Goal: Task Accomplishment & Management: Use online tool/utility

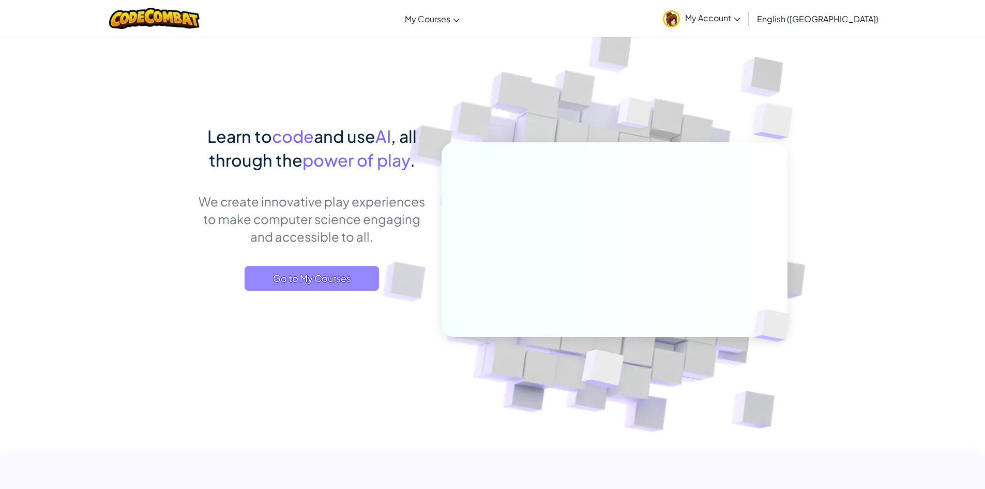
click at [344, 280] on span "Go to My Courses" at bounding box center [312, 278] width 134 height 25
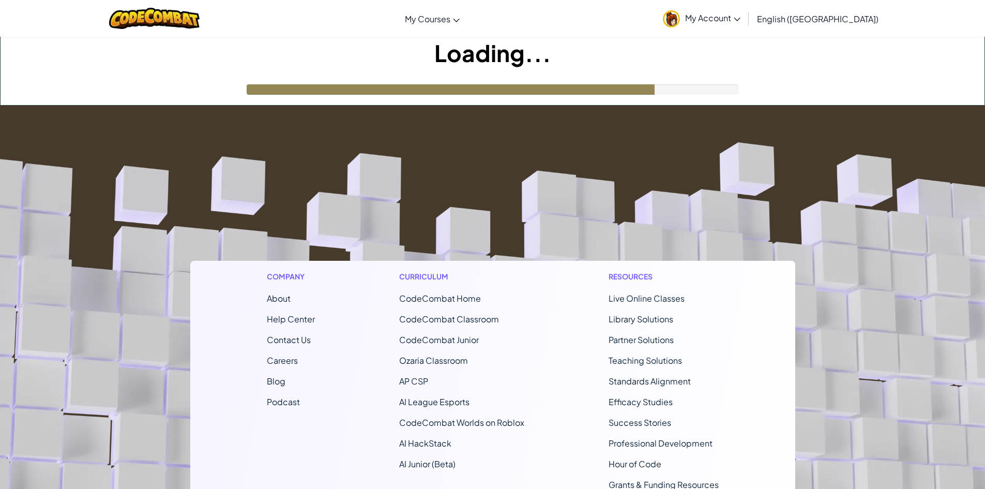
click at [680, 19] on img at bounding box center [671, 18] width 17 height 17
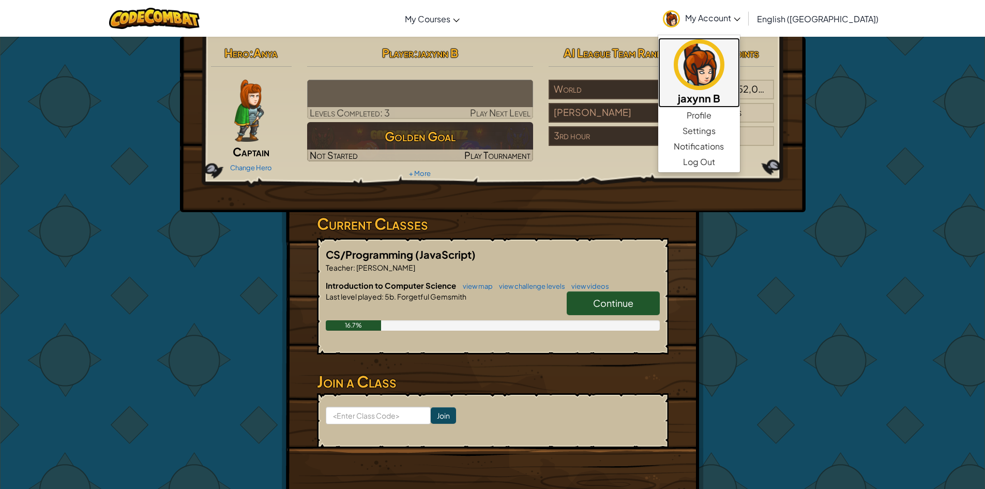
click at [725, 56] on img at bounding box center [699, 64] width 51 height 51
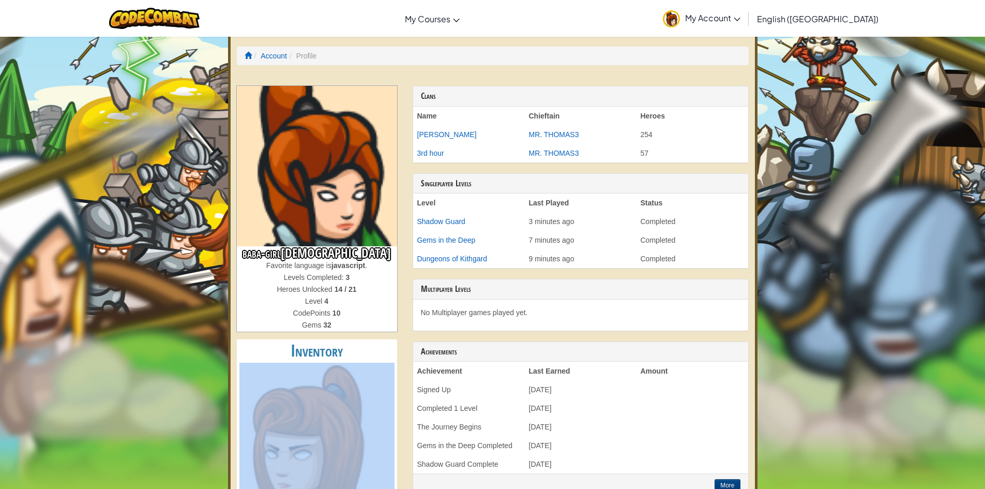
drag, startPoint x: 377, startPoint y: 347, endPoint x: 381, endPoint y: 425, distance: 78.2
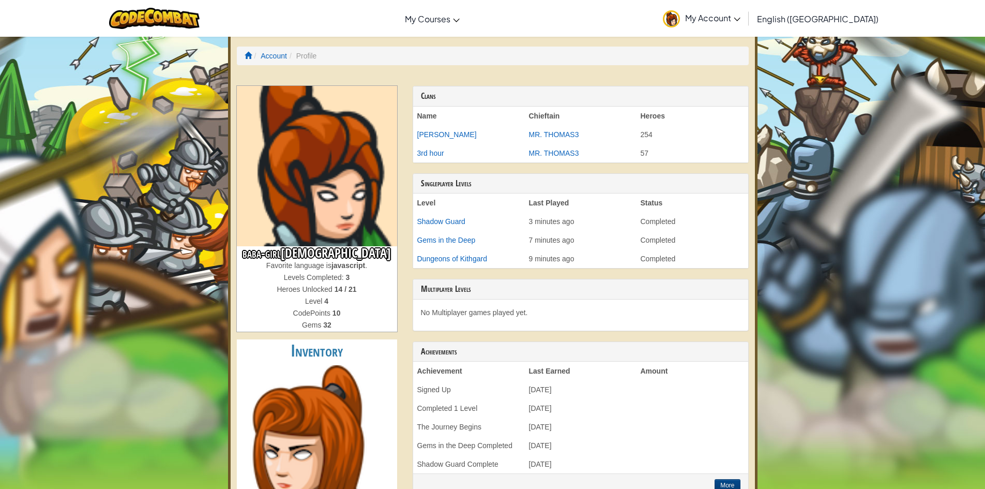
drag, startPoint x: 316, startPoint y: 377, endPoint x: 312, endPoint y: 318, distance: 59.1
drag, startPoint x: 312, startPoint y: 318, endPoint x: 296, endPoint y: 343, distance: 30.0
click at [296, 343] on h2 "Inventory" at bounding box center [317, 350] width 160 height 23
drag, startPoint x: 895, startPoint y: 304, endPoint x: 772, endPoint y: 237, distance: 140.7
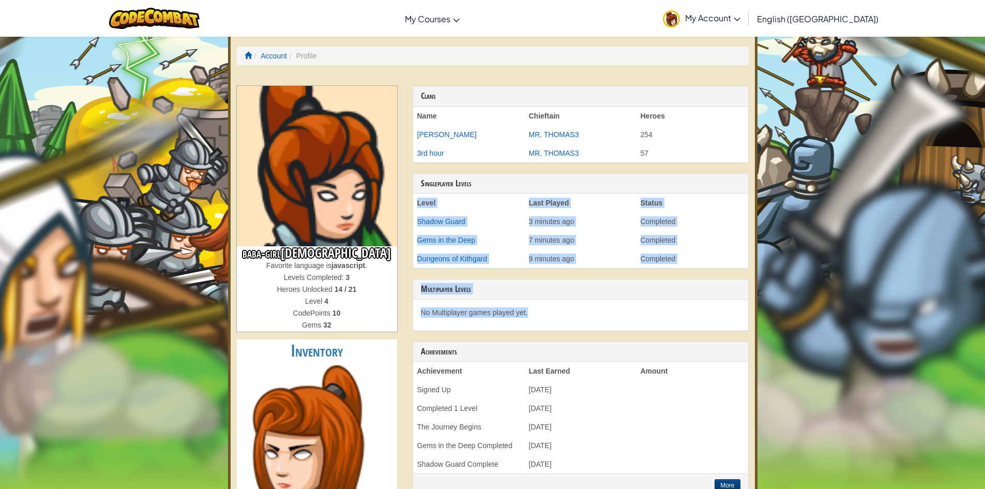
click at [746, 25] on link "My Account" at bounding box center [702, 18] width 88 height 33
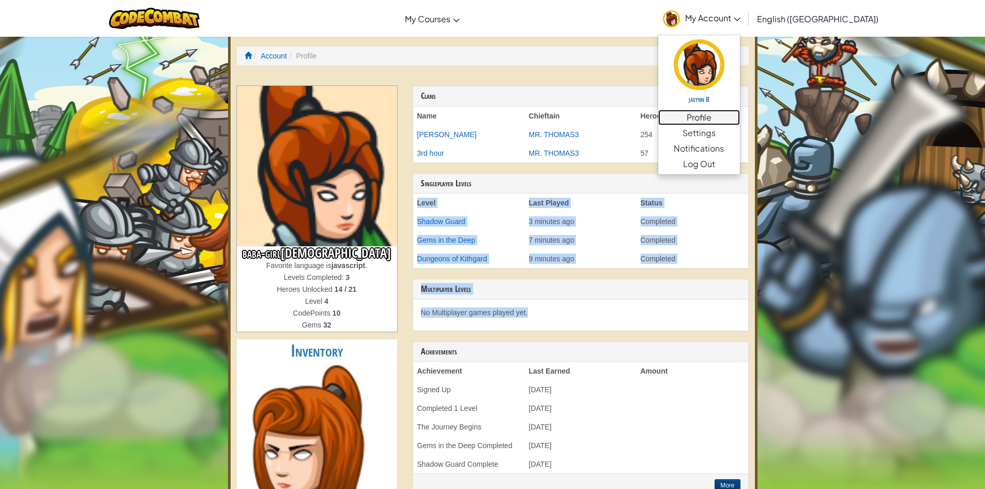
click at [740, 121] on link "Profile" at bounding box center [700, 118] width 82 height 16
click at [740, 120] on link "Profile" at bounding box center [700, 118] width 82 height 16
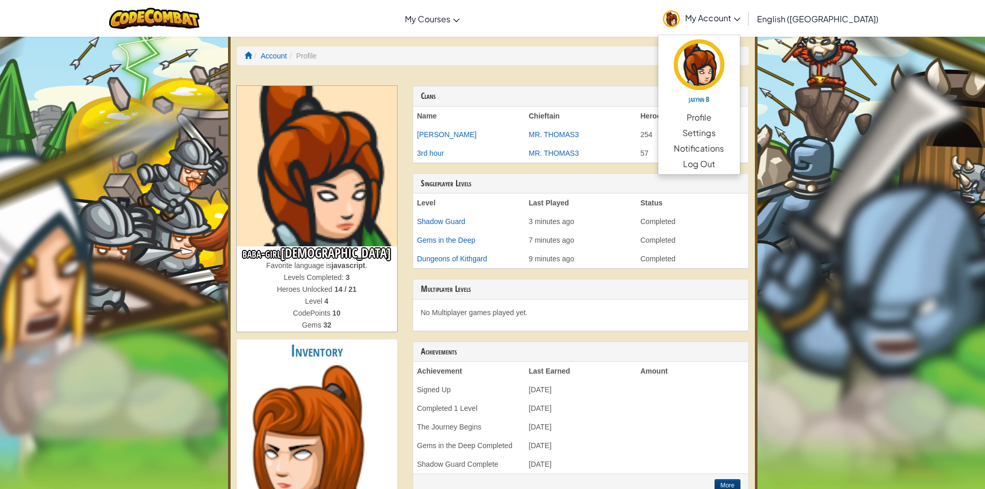
click at [119, 21] on div at bounding box center [154, 18] width 106 height 37
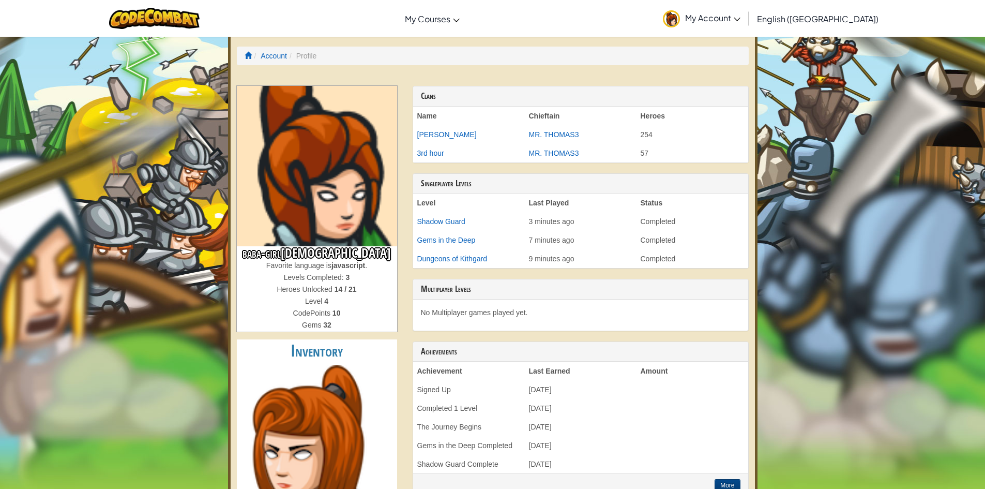
click at [198, 7] on div at bounding box center [154, 18] width 106 height 37
click at [183, 8] on img at bounding box center [154, 18] width 91 height 21
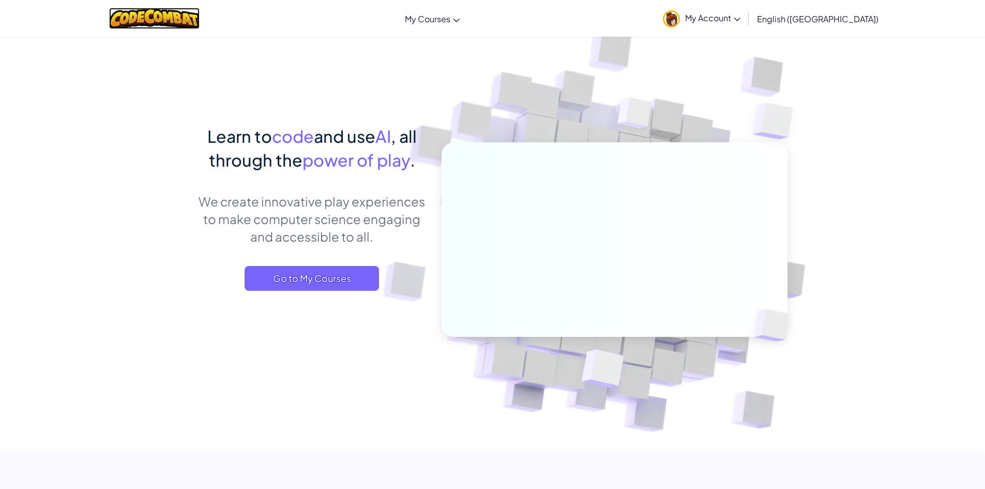
click at [188, 20] on img at bounding box center [154, 18] width 91 height 21
click at [330, 285] on span "Go to My Courses" at bounding box center [312, 278] width 134 height 25
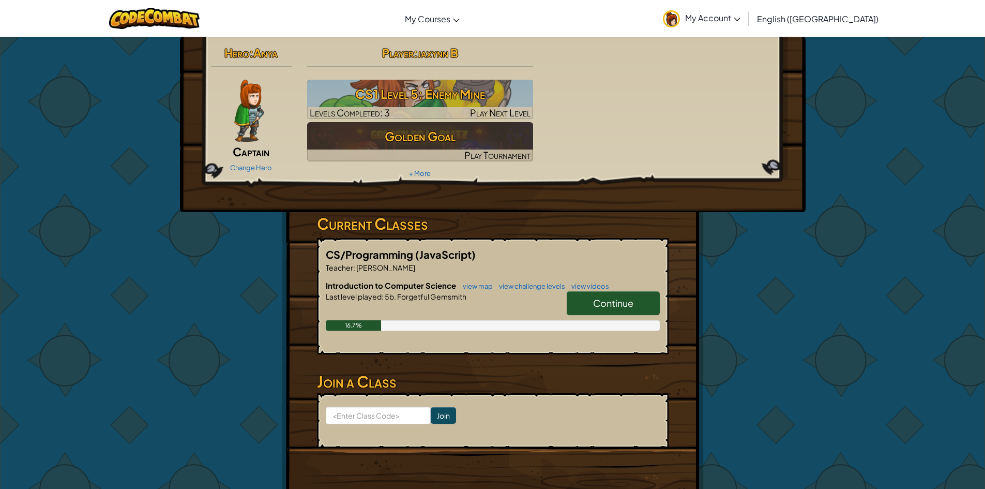
click at [597, 295] on link "Continue" at bounding box center [613, 303] width 93 height 24
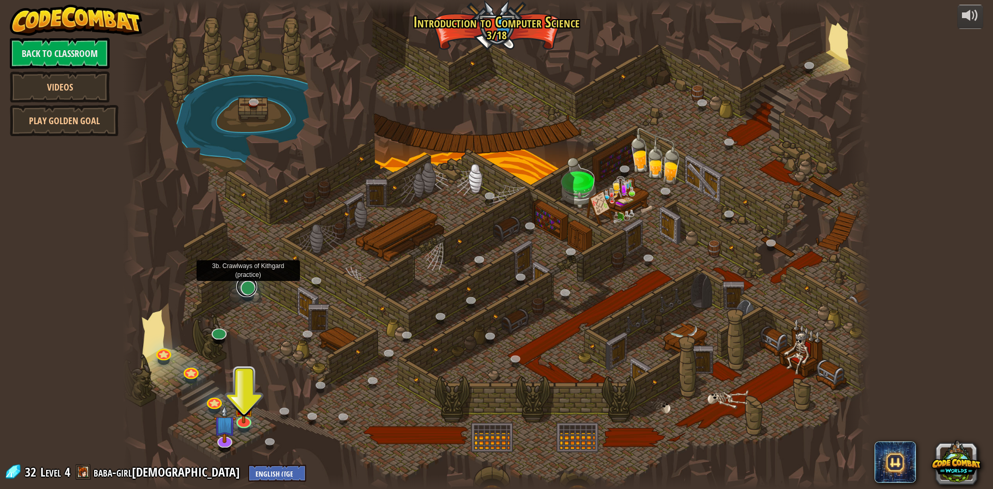
click at [249, 283] on link at bounding box center [246, 286] width 21 height 21
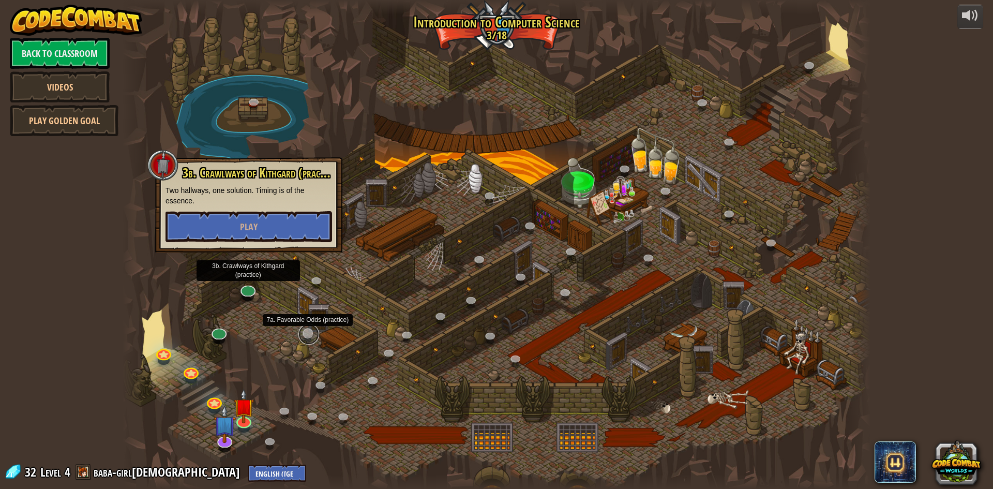
click at [307, 332] on link at bounding box center [308, 334] width 21 height 21
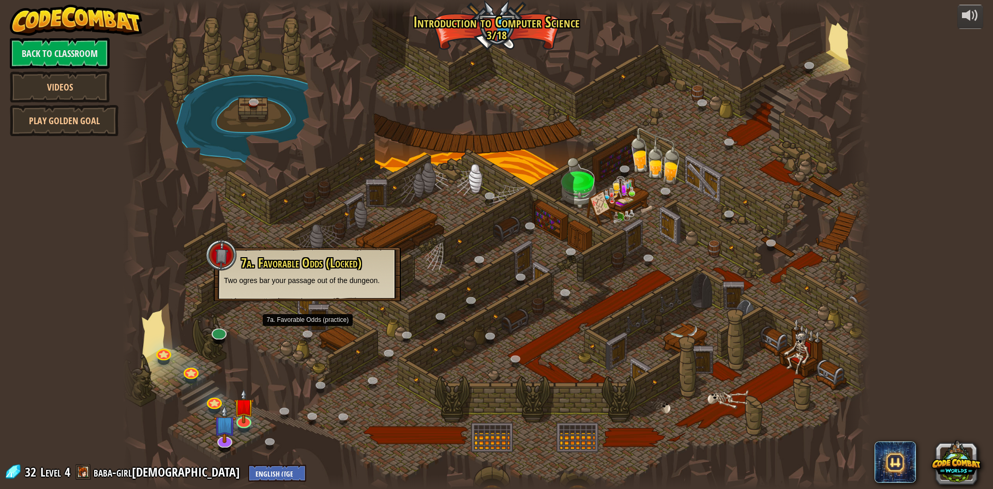
click at [239, 307] on div at bounding box center [497, 244] width 748 height 489
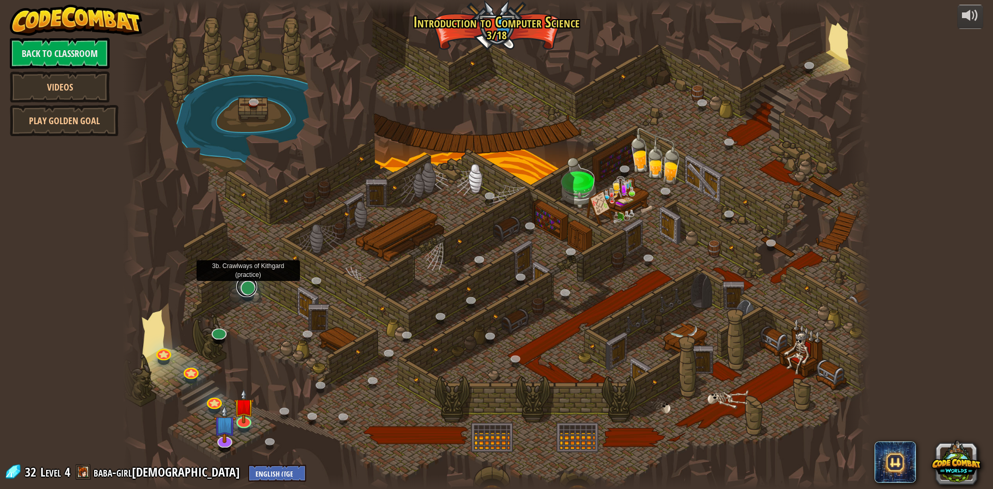
click at [245, 292] on link at bounding box center [246, 286] width 21 height 21
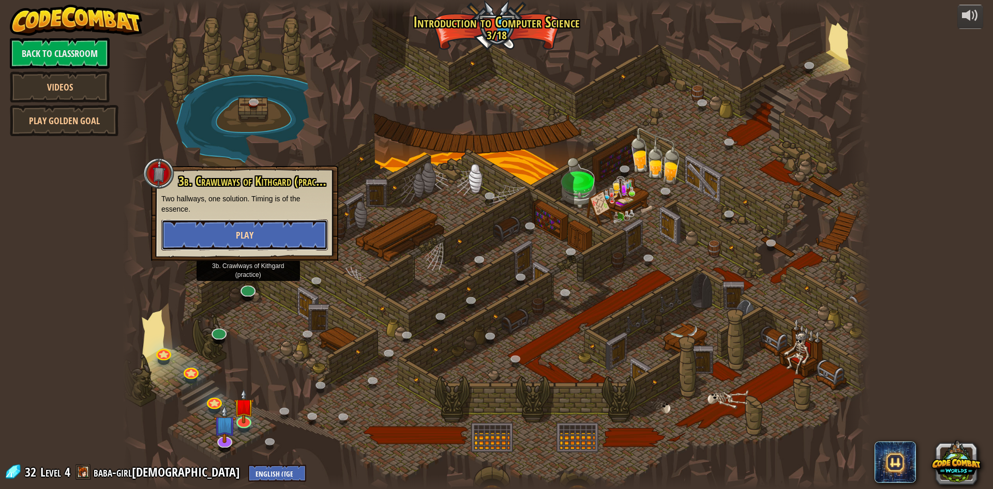
click at [295, 238] on button "Play" at bounding box center [244, 234] width 167 height 31
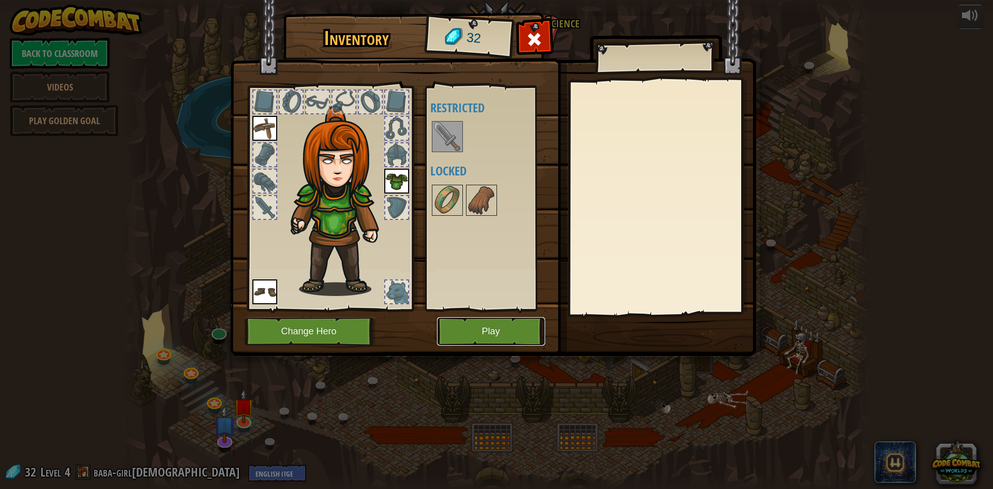
click at [488, 327] on button "Play" at bounding box center [491, 331] width 108 height 28
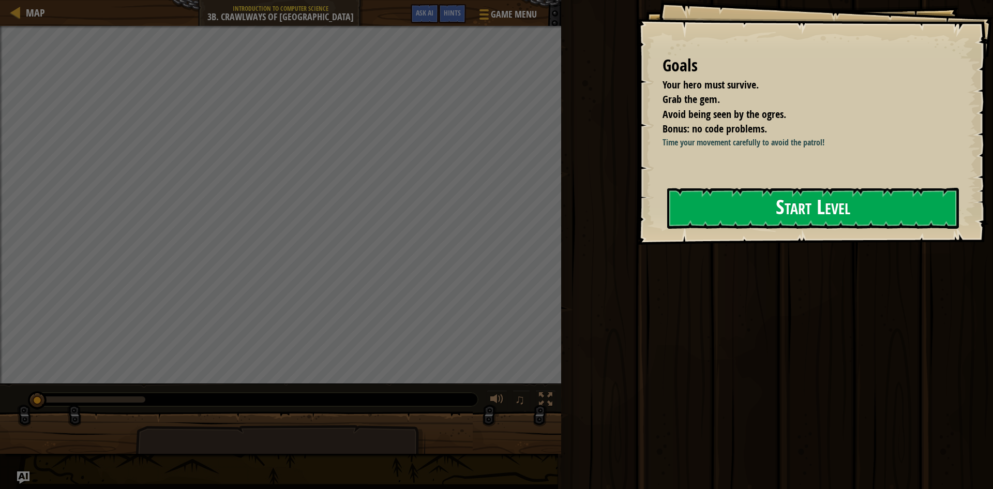
click at [716, 208] on button "Start Level" at bounding box center [813, 208] width 292 height 41
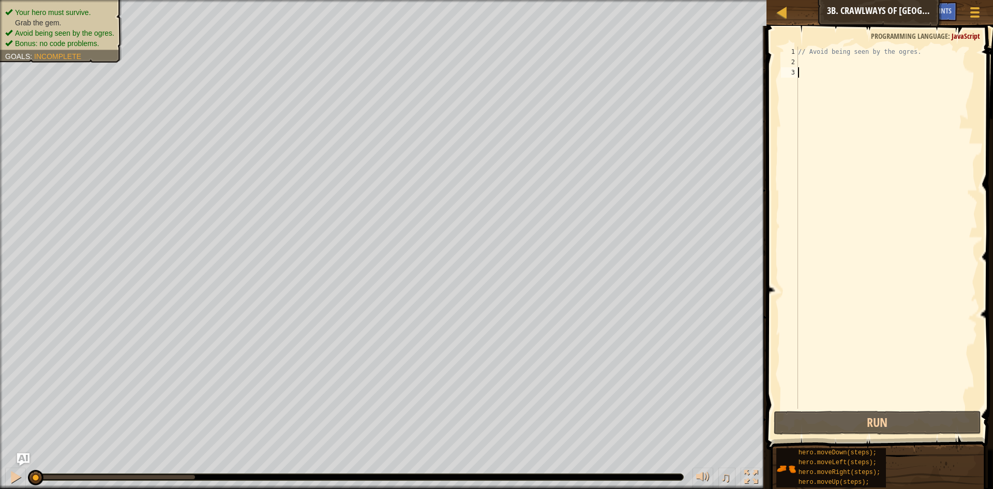
type textarea "h"
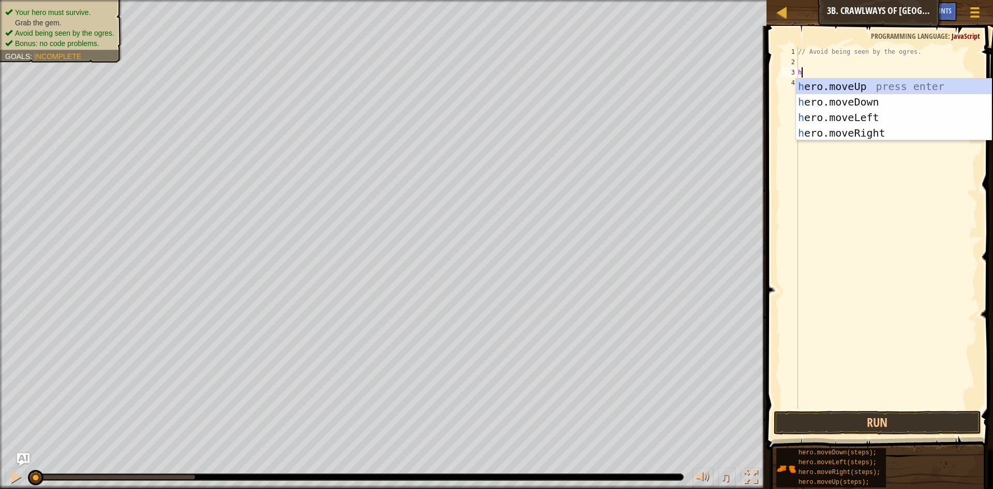
click at [865, 138] on div "h ero.moveUp press enter h ero.moveDown press enter h ero.moveLeft press enter …" at bounding box center [894, 125] width 196 height 93
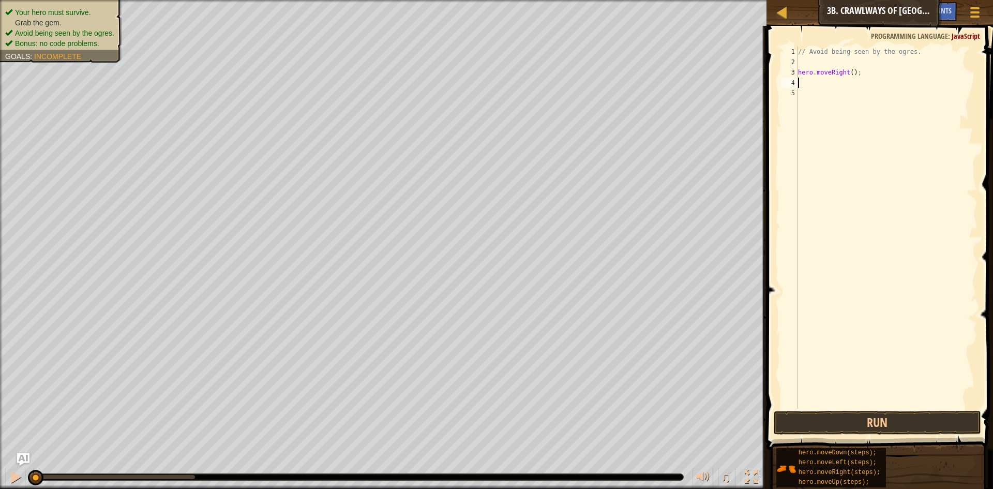
click at [848, 72] on div "// Avoid being seen by the ogres. hero . moveRight ( ) ;" at bounding box center [887, 238] width 182 height 383
click at [850, 71] on div "// Avoid being seen by the ogres. hero . moveRight ( ) ;" at bounding box center [887, 238] width 182 height 383
type textarea "hero.moveRight(2);"
click at [902, 424] on button "Run" at bounding box center [877, 423] width 207 height 24
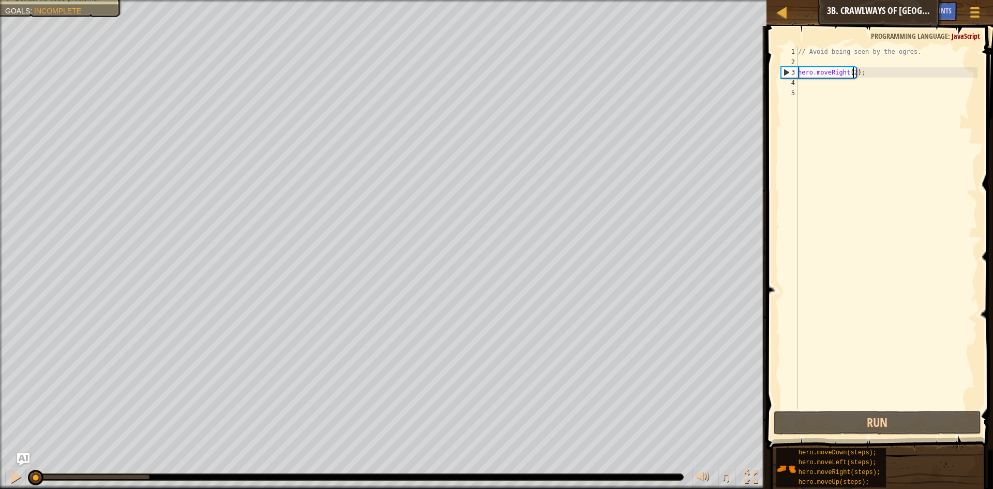
drag, startPoint x: 152, startPoint y: 474, endPoint x: 0, endPoint y: 493, distance: 152.8
click at [0, 0] on html "Map Introduction to Computer Science 3b. Crawlways of Kithgard Game Menu Done H…" at bounding box center [496, 0] width 993 height 0
click at [811, 86] on div "// Avoid being seen by the ogres. hero . moveRight ( 2 ) ;" at bounding box center [887, 238] width 182 height 383
type textarea "h"
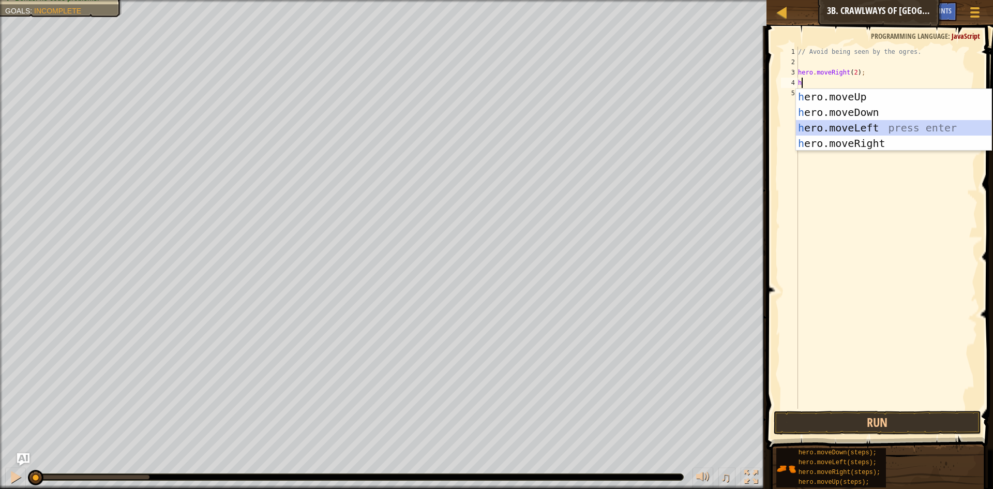
click at [866, 121] on div "h ero.moveUp press enter h ero.moveDown press enter h ero.moveLeft press enter …" at bounding box center [894, 135] width 196 height 93
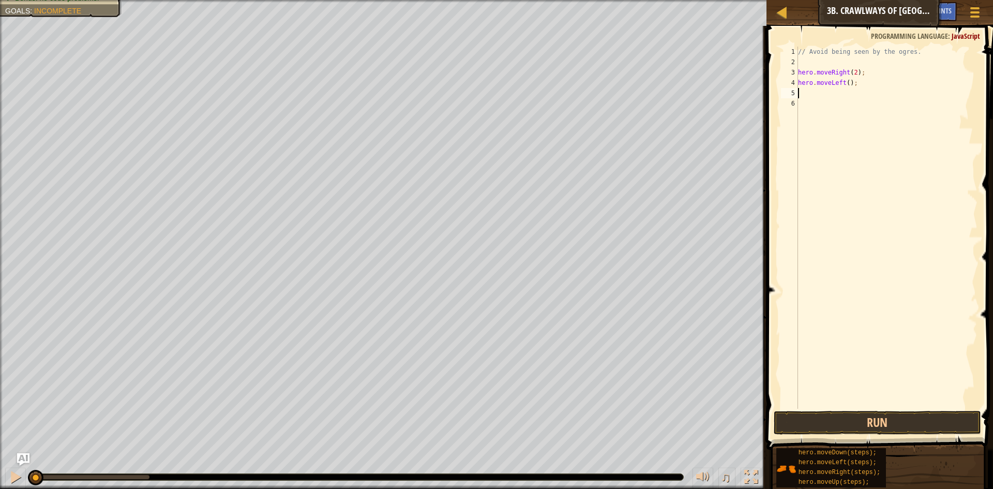
click at [846, 83] on div "// Avoid being seen by the ogres. hero . moveRight ( 2 ) ; hero . moveLeft ( ) ;" at bounding box center [887, 238] width 182 height 383
click at [841, 414] on button "Run" at bounding box center [877, 423] width 207 height 24
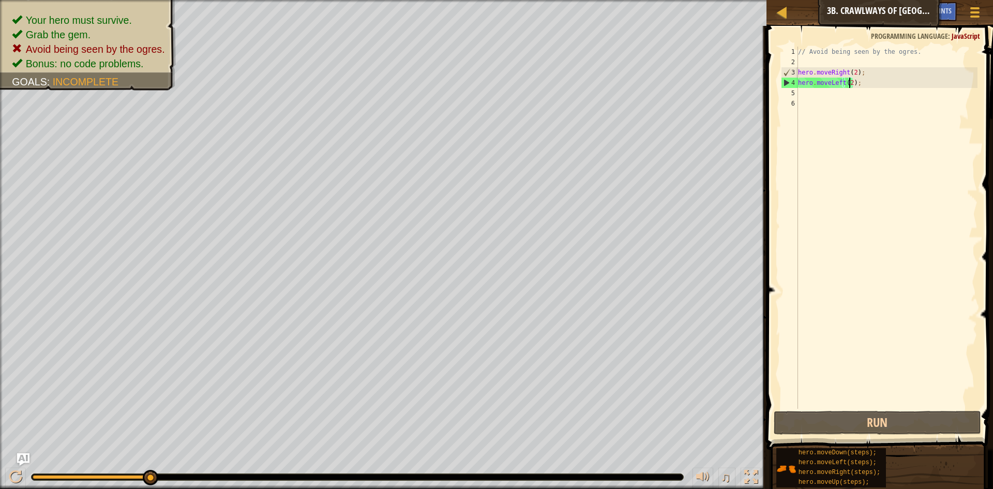
drag, startPoint x: 151, startPoint y: 473, endPoint x: 219, endPoint y: 477, distance: 68.4
click at [196, 0] on html "Map Introduction to Computer Science 3b. Crawlways of Kithgard Game Menu Done H…" at bounding box center [496, 0] width 993 height 0
click at [877, 423] on button "Run" at bounding box center [877, 423] width 207 height 24
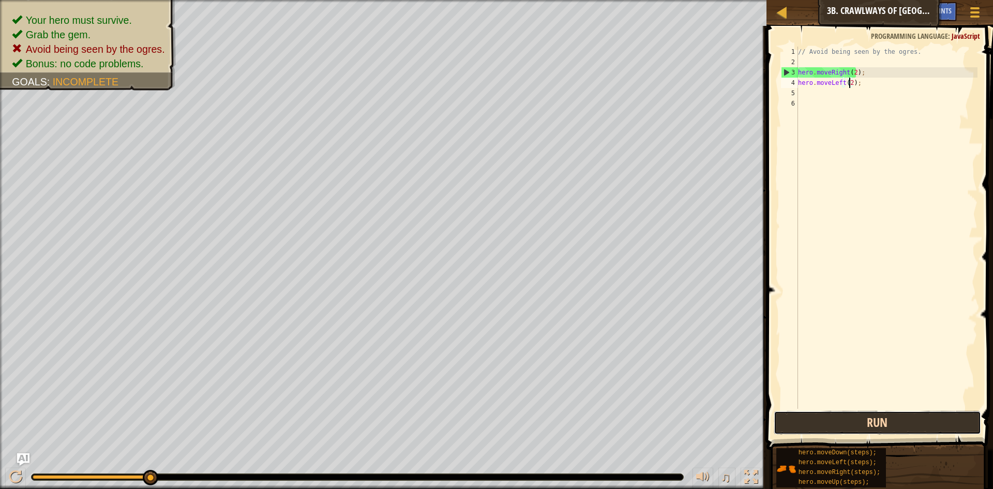
click at [876, 412] on button "Run" at bounding box center [877, 423] width 207 height 24
click at [856, 82] on div "// Avoid being seen by the ogres. hero . moveRight ( 2 ) ; hero . moveLeft ( 2 …" at bounding box center [887, 238] width 182 height 383
type textarea "h"
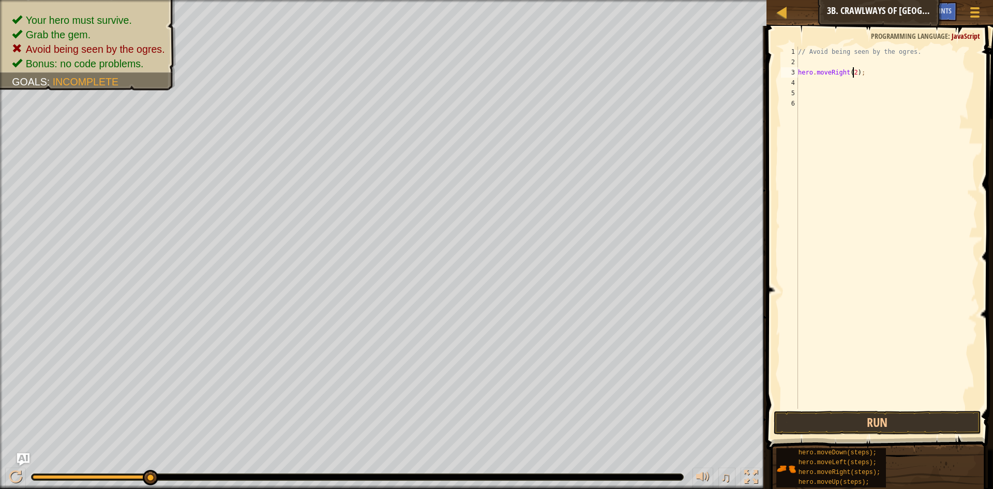
click at [852, 74] on div "// Avoid being seen by the ogres. hero . moveRight ( 2 ) ;" at bounding box center [887, 238] width 182 height 383
type textarea "hero.moveRight(1);"
click at [803, 85] on div "// Avoid being seen by the ogres. hero . moveRight ( 1 ) ;" at bounding box center [887, 238] width 182 height 383
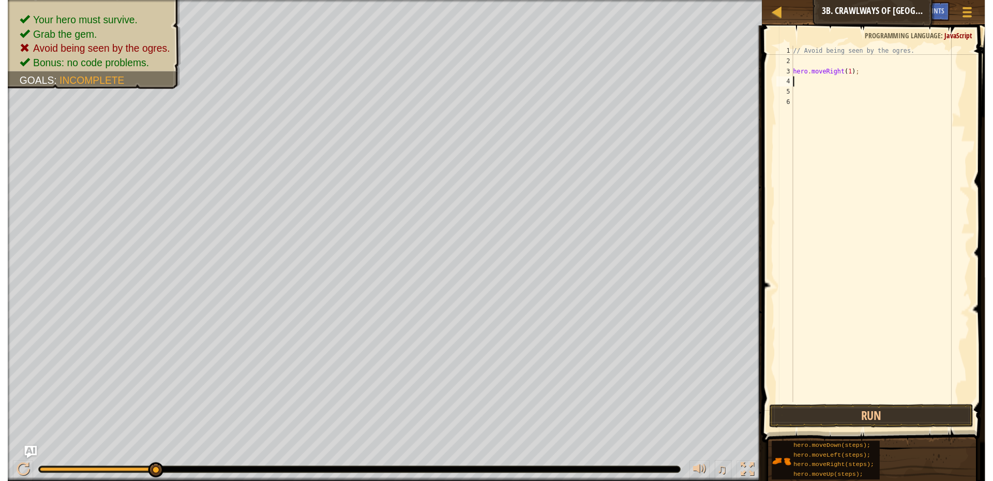
scroll to position [5, 0]
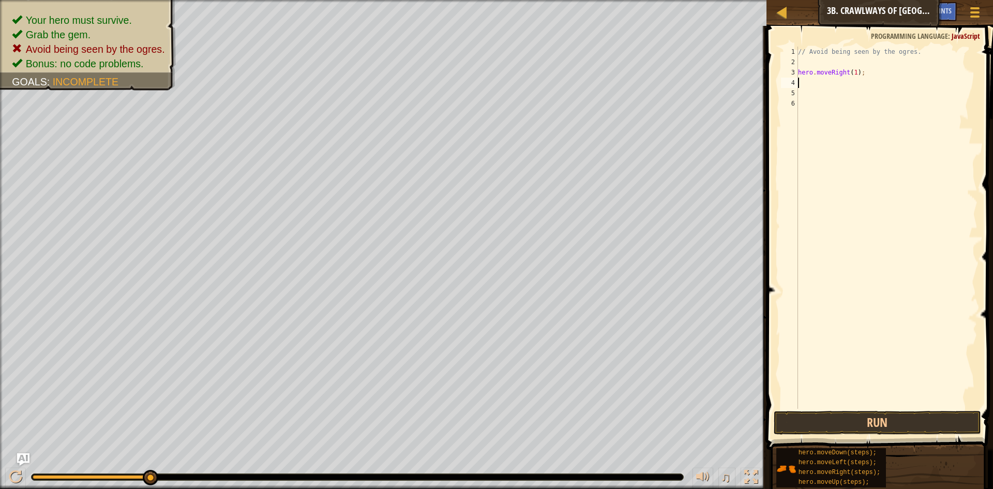
type textarea "h"
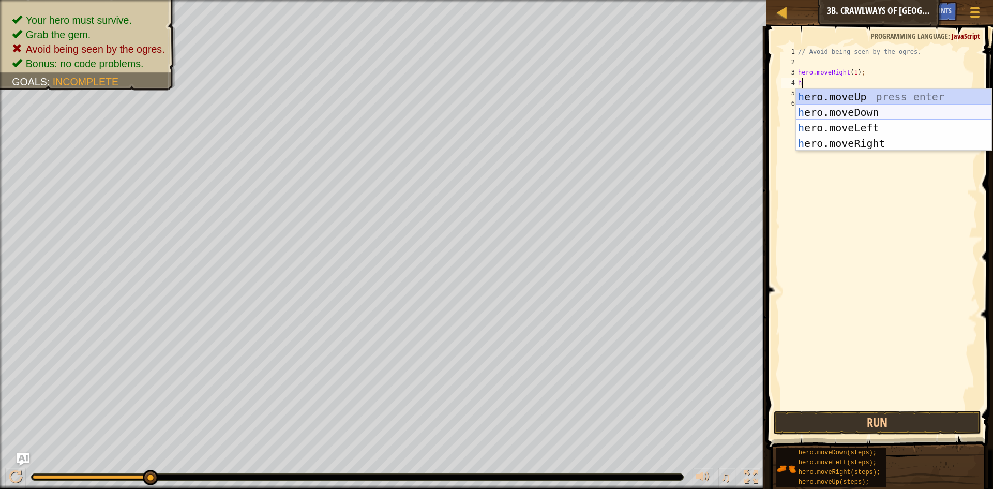
click at [852, 111] on div "h ero.moveUp press enter h ero.moveDown press enter h ero.moveLeft press enter …" at bounding box center [894, 135] width 196 height 93
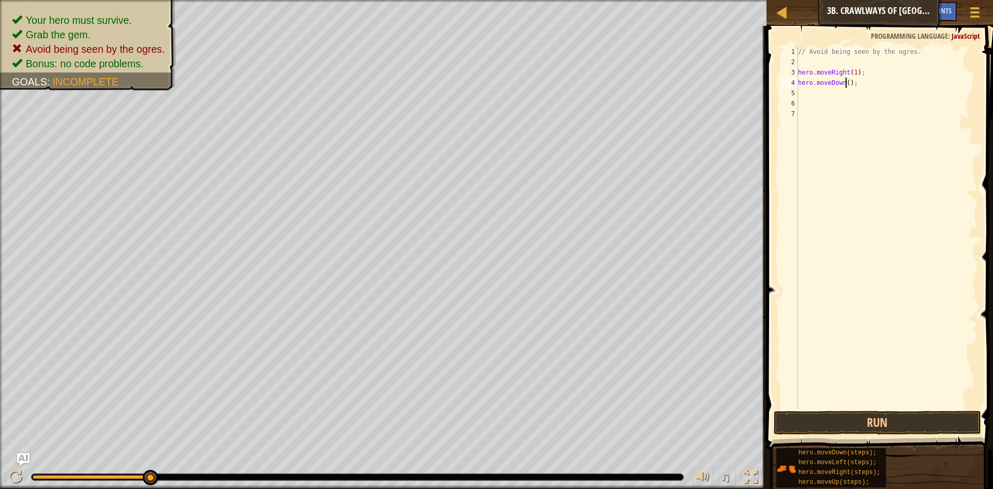
click at [845, 83] on div "// Avoid being seen by the ogres. hero . moveRight ( 1 ) ; hero . moveDown ( ) ;" at bounding box center [887, 238] width 182 height 383
type textarea "hero.moveDown();"
click at [801, 93] on div "// Avoid being seen by the ogres. hero . moveRight ( 1 ) ; hero . moveDown ( ) ;" at bounding box center [887, 238] width 182 height 383
click at [837, 94] on div "// Avoid being seen by the ogres. hero . moveRight ( 1 ) ; hero . moveDown ( ) …" at bounding box center [887, 238] width 182 height 383
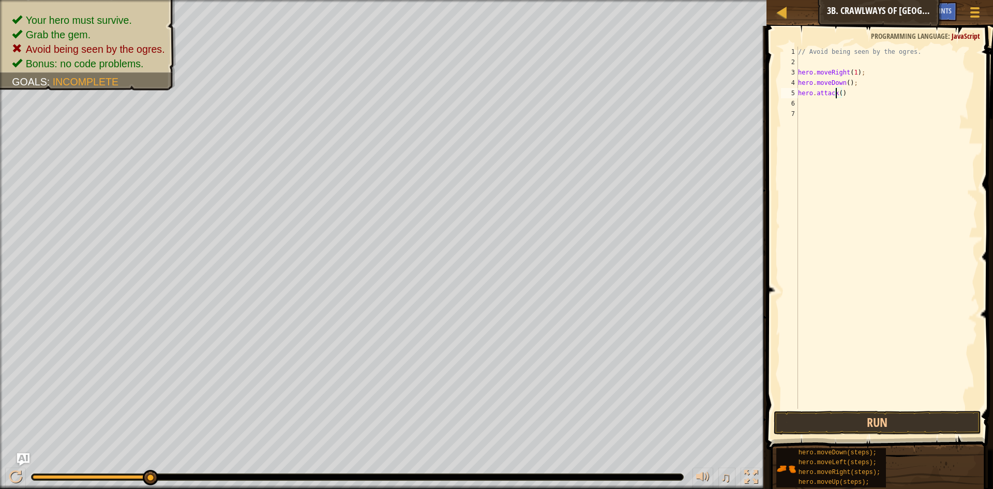
click at [839, 92] on div "// Avoid being seen by the ogres. hero . moveRight ( 1 ) ; hero . moveDown ( ) …" at bounding box center [887, 238] width 182 height 383
click at [842, 92] on div "// Avoid being seen by the ogres. hero . moveRight ( 1 ) ; hero . moveDown ( ) …" at bounding box center [887, 238] width 182 height 383
click at [951, 424] on button "Run" at bounding box center [877, 423] width 207 height 24
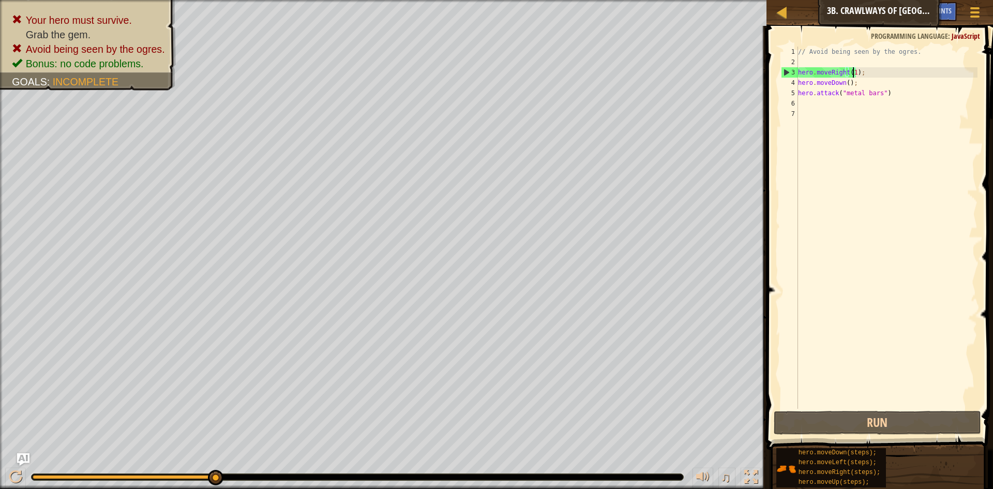
click at [851, 72] on div "// Avoid being seen by the ogres. hero . moveRight ( 1 ) ; hero . moveDown ( ) …" at bounding box center [887, 238] width 182 height 383
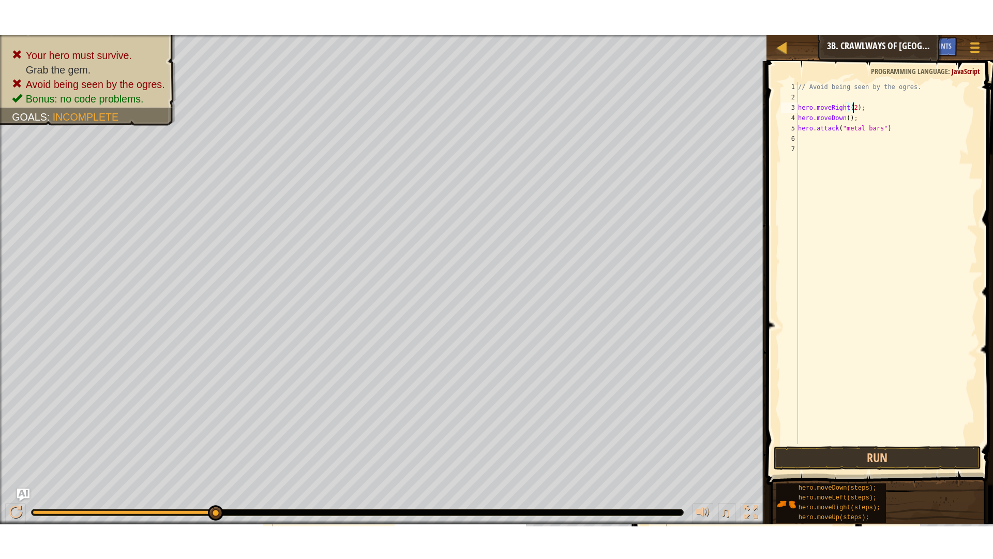
scroll to position [5, 5]
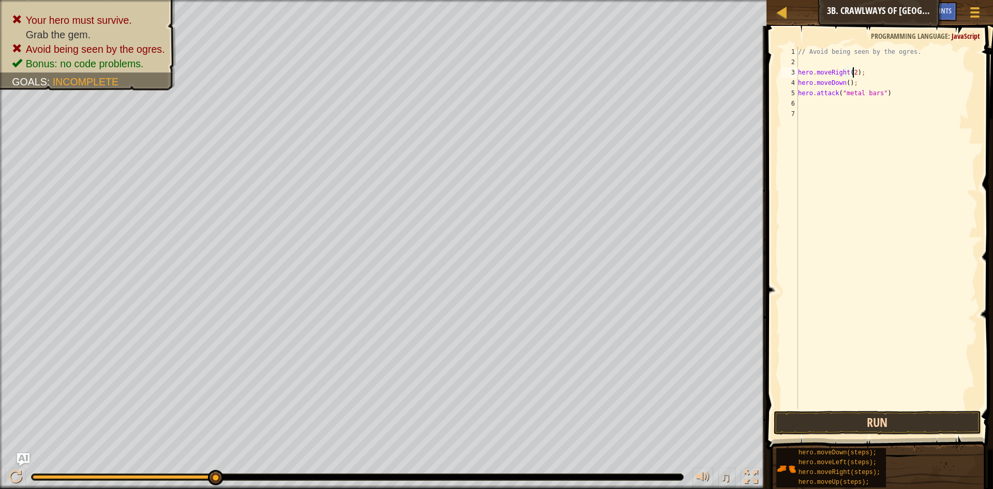
drag, startPoint x: 872, startPoint y: 410, endPoint x: 878, endPoint y: 413, distance: 6.5
click at [875, 412] on div "hero.moveRight(2); 1 2 3 4 5 6 7 // Avoid being seen by the ogres. hero . moveR…" at bounding box center [879, 258] width 230 height 454
click at [880, 415] on button "Run" at bounding box center [877, 423] width 207 height 24
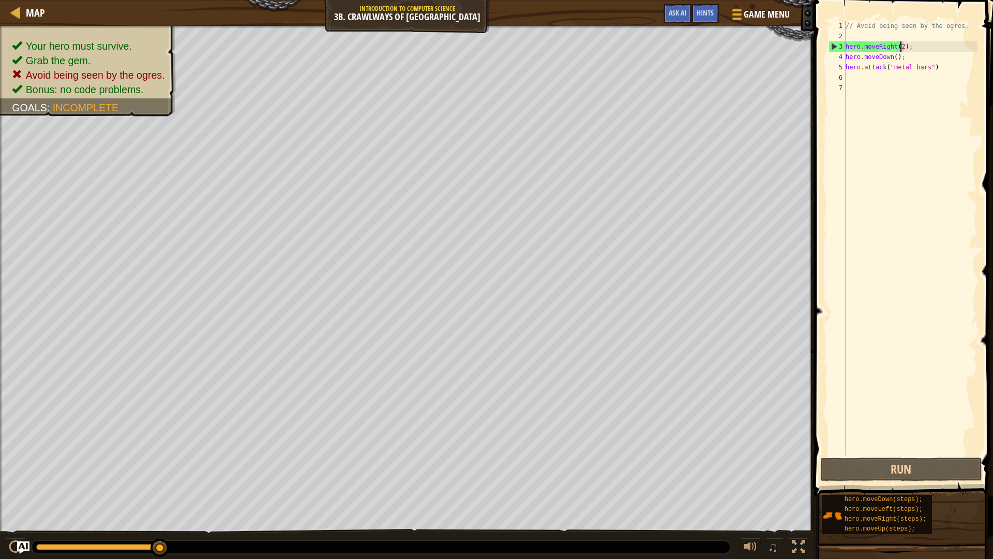
scroll to position [5, 4]
click at [957, 466] on button "Run" at bounding box center [900, 469] width 161 height 24
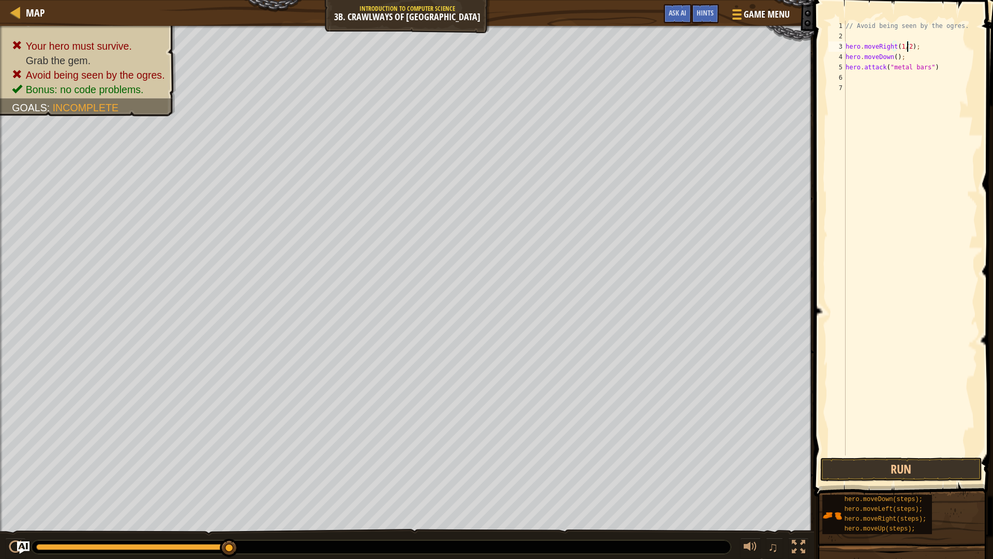
scroll to position [5, 5]
click at [929, 465] on button "Run" at bounding box center [900, 469] width 161 height 24
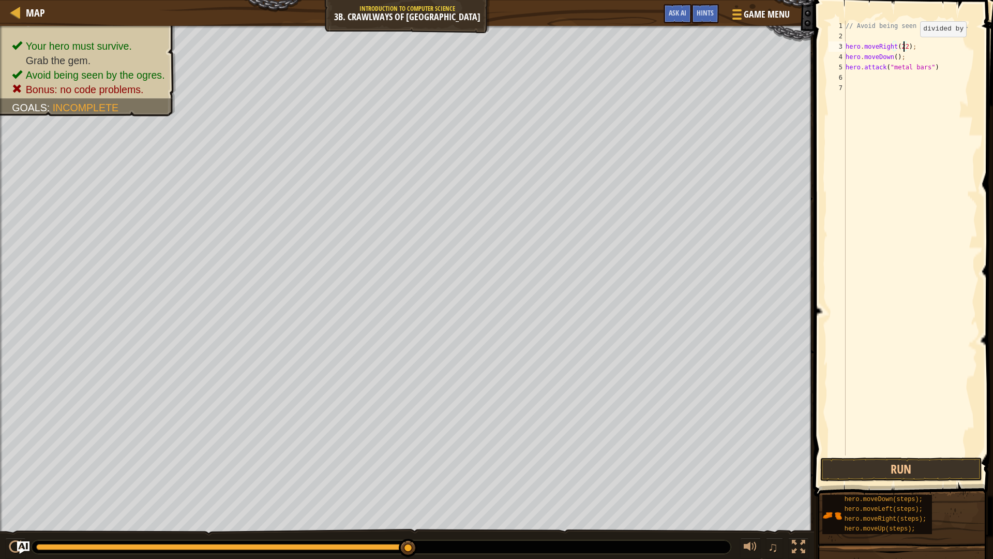
scroll to position [5, 5]
type textarea "hero.moveRight(2/1);"
click at [892, 473] on button "Run" at bounding box center [900, 469] width 161 height 24
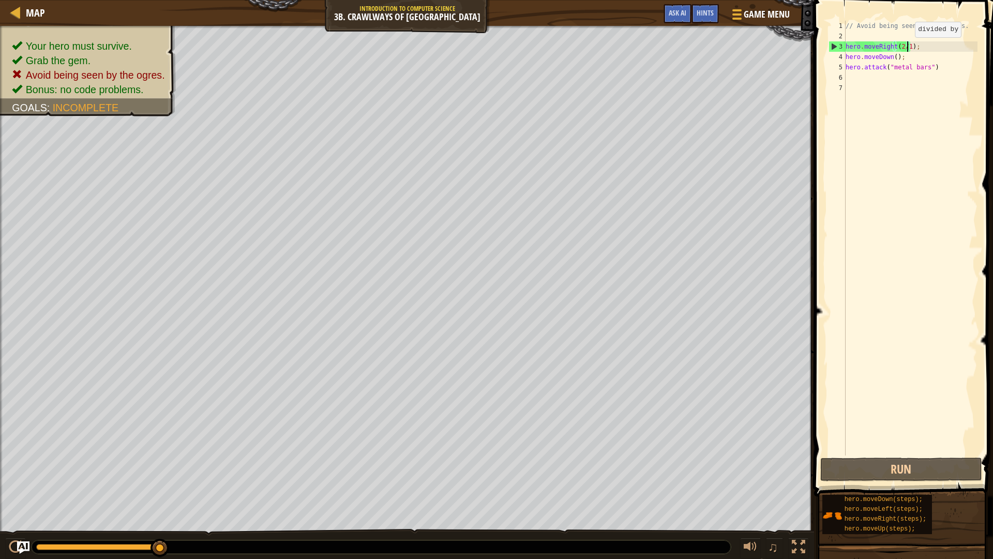
click at [906, 48] on div "// Avoid being seen by the ogres. hero . moveRight ( 2 / 1 ) ; hero . moveDown …" at bounding box center [911, 248] width 134 height 455
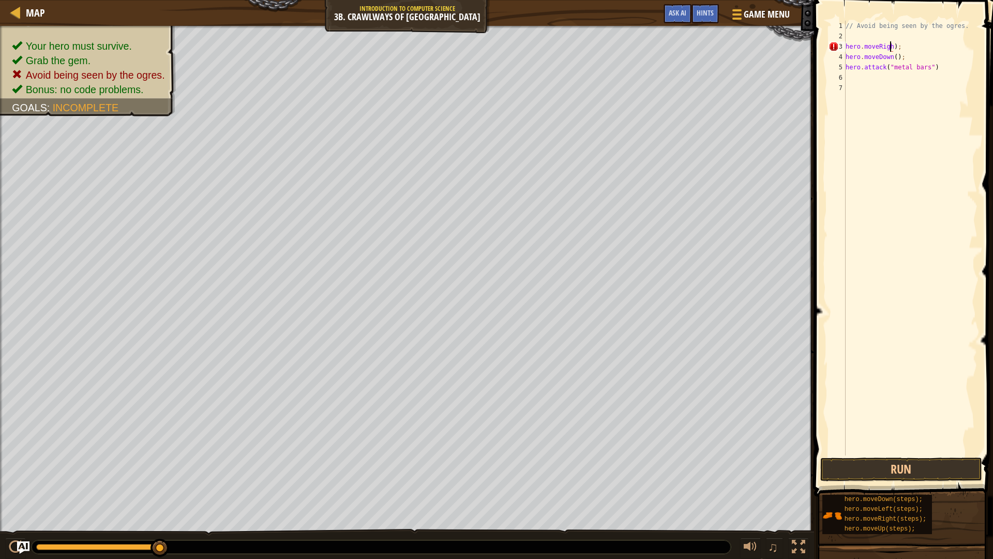
click at [900, 45] on div "// Avoid being seen by the ogres. hero . moveRigh ) ; hero . moveDown ( ) ; her…" at bounding box center [911, 248] width 134 height 455
type textarea "h"
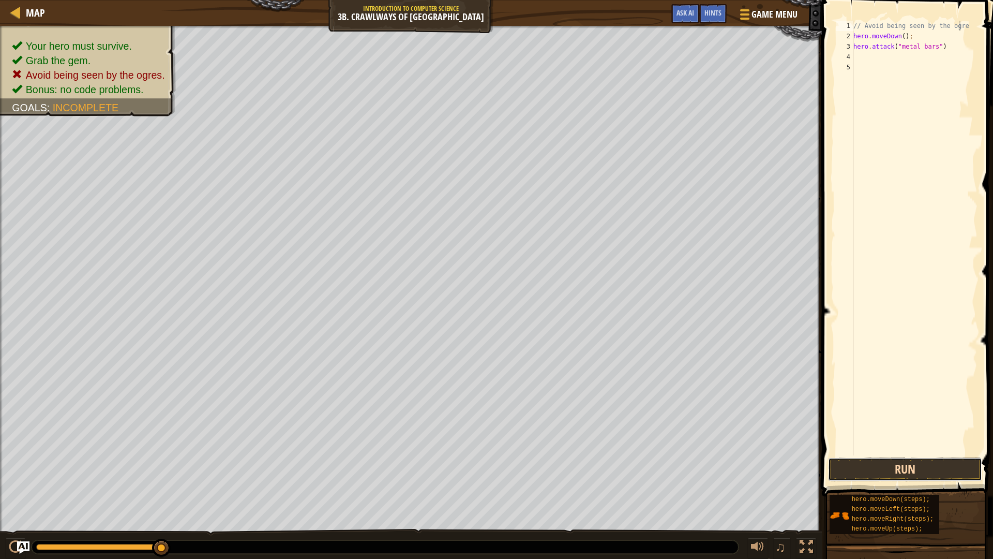
click at [902, 462] on button "Run" at bounding box center [905, 469] width 154 height 24
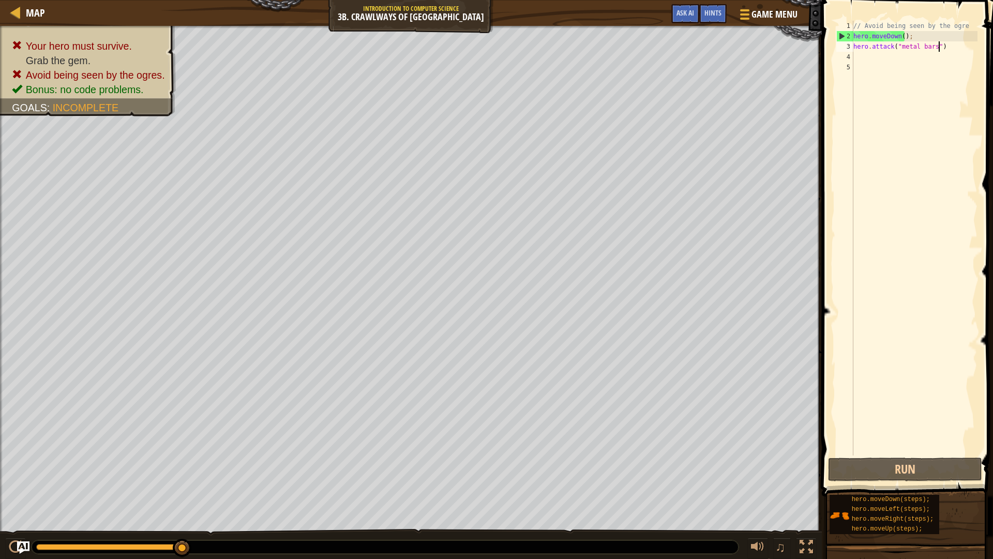
click at [941, 47] on div "// Avoid being seen by the ogre hero . moveDown ( ) ; hero . attack ( "metal ba…" at bounding box center [914, 248] width 126 height 455
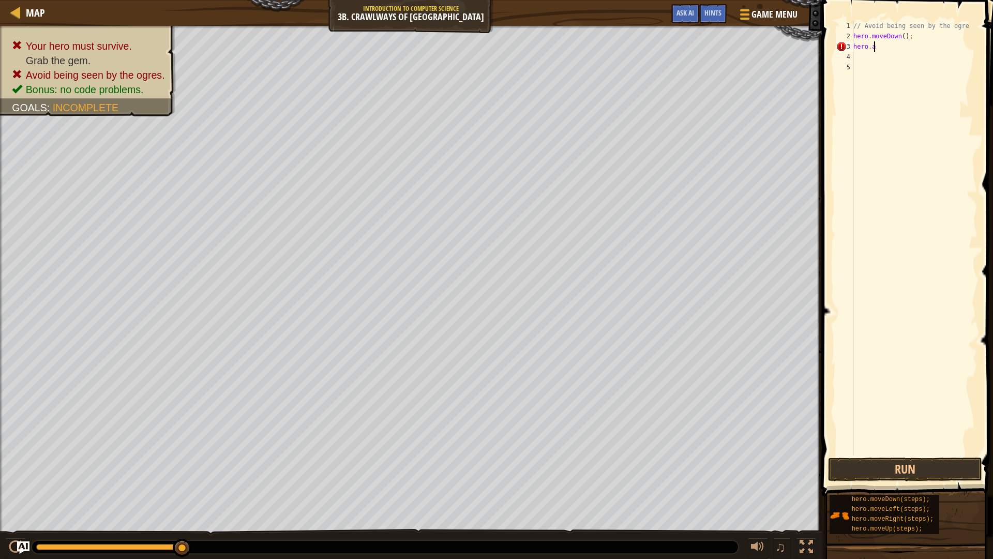
type textarea "h"
click at [706, 9] on span "Hints" at bounding box center [713, 13] width 17 height 10
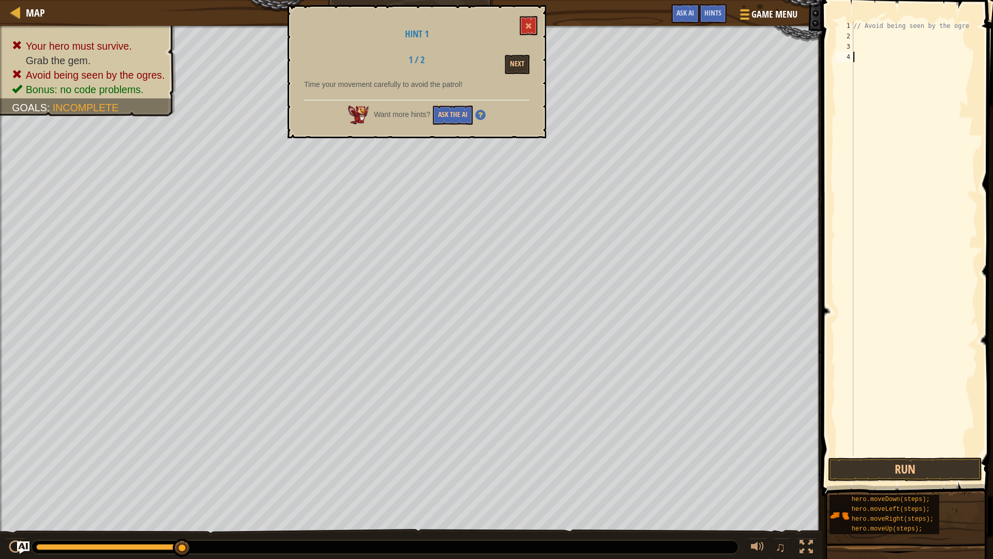
click at [841, 56] on div "4" at bounding box center [844, 57] width 17 height 10
click at [859, 39] on div "// Avoid being seen by the ogre" at bounding box center [914, 248] width 126 height 455
type textarea "h"
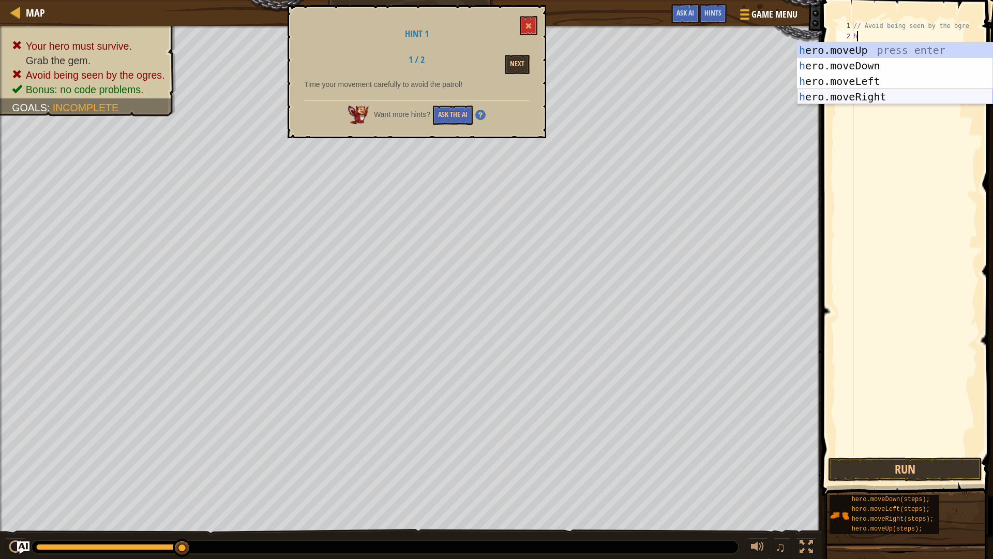
click at [877, 95] on div "h ero.moveUp press enter h ero.moveDown press enter h ero.moveLeft press enter …" at bounding box center [895, 88] width 196 height 93
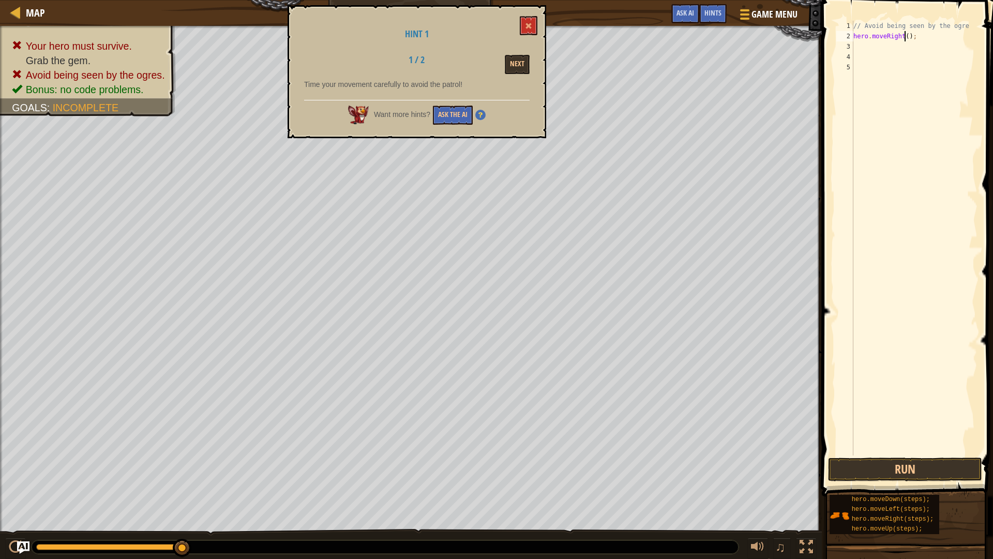
click at [903, 35] on div "// Avoid being seen by the ogre hero . moveRight ( ) ;" at bounding box center [914, 248] width 126 height 455
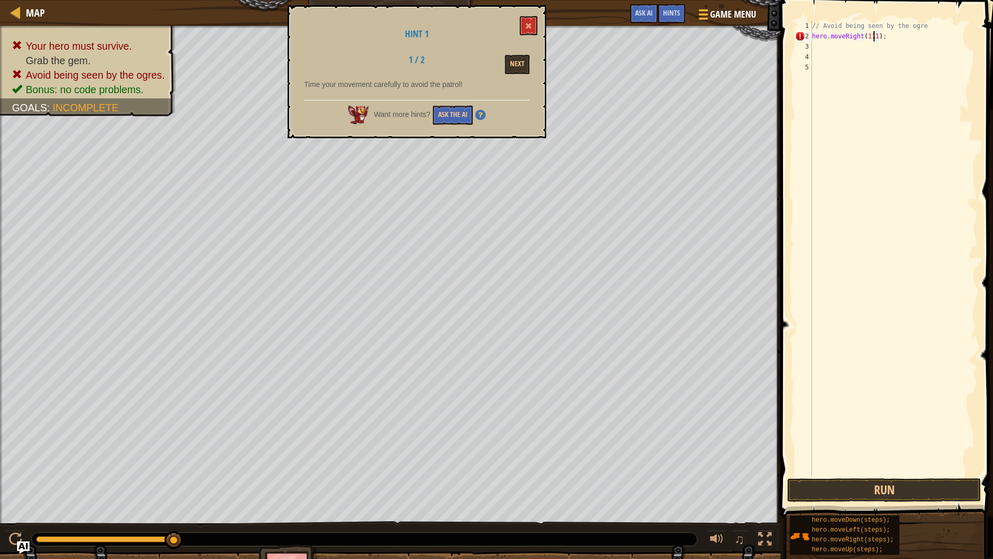
scroll to position [5, 5]
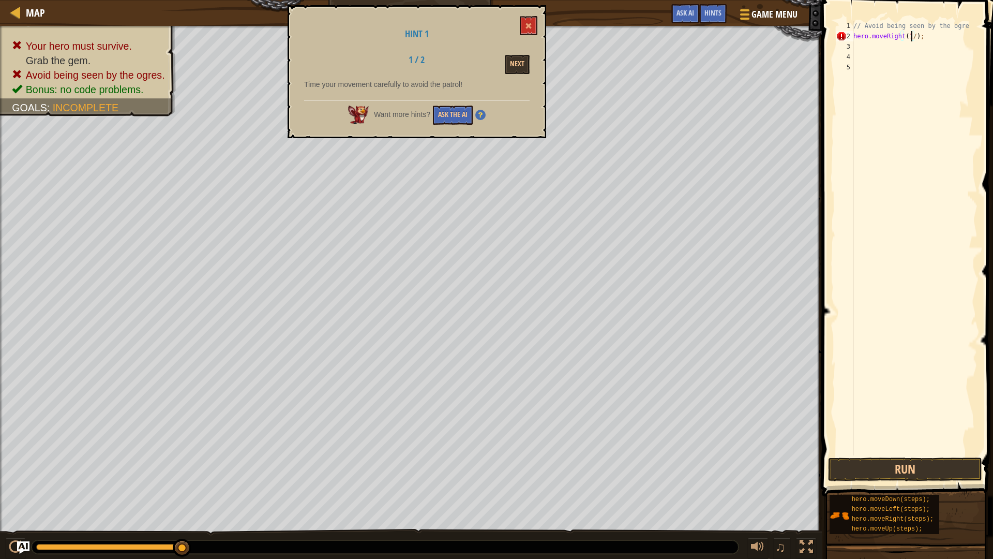
type textarea "hero.moveRight(1/2);"
click at [863, 49] on div "// Avoid being seen by the ogre hero . moveRight ( 1 / 2 ) ;" at bounding box center [914, 248] width 126 height 455
type textarea "down"
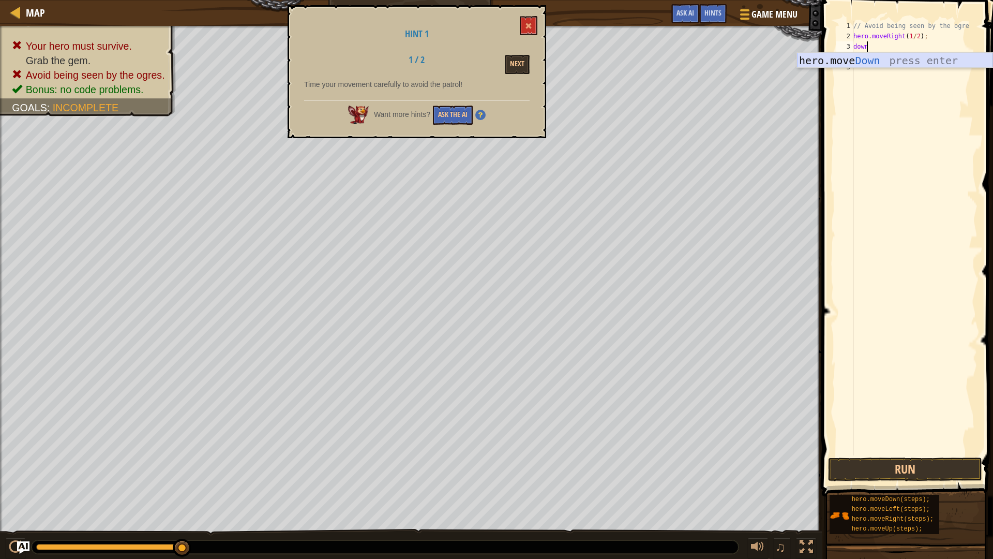
click at [879, 60] on div "hero.move Down press enter" at bounding box center [895, 76] width 196 height 47
click at [900, 46] on div "// Avoid being seen by the ogre hero . moveRight ( 1 / 2 ) ; hero . moveDown ( …" at bounding box center [914, 248] width 126 height 455
type textarea "hero.moveDown(1/2);"
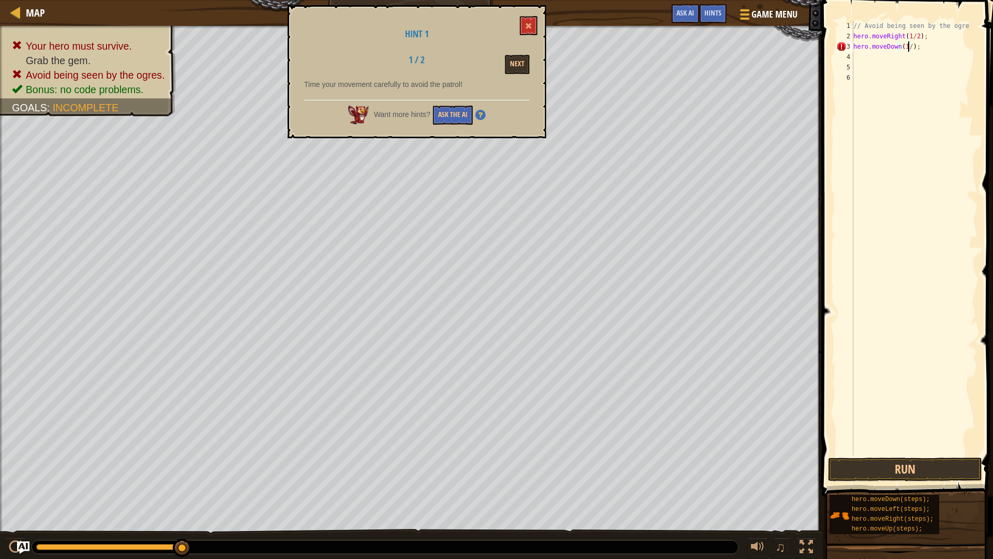
scroll to position [5, 5]
click at [860, 58] on div "// Avoid being seen by the ogre hero . moveRight ( 1 / 2 ) ; hero . moveDown ( …" at bounding box center [914, 248] width 126 height 455
type textarea "h"
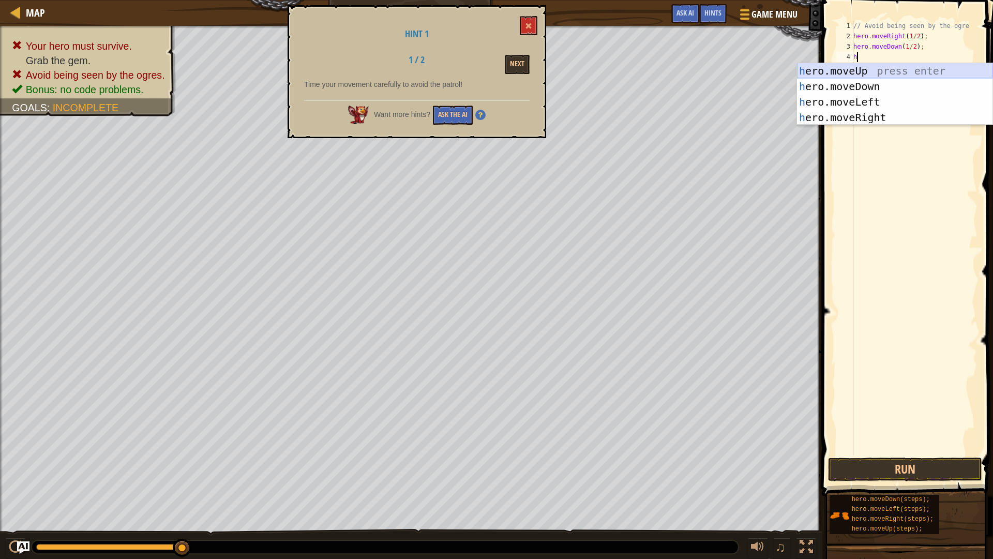
click at [866, 73] on div "h ero.moveUp press enter h ero.moveDown press enter h ero.moveLeft press enter …" at bounding box center [895, 109] width 196 height 93
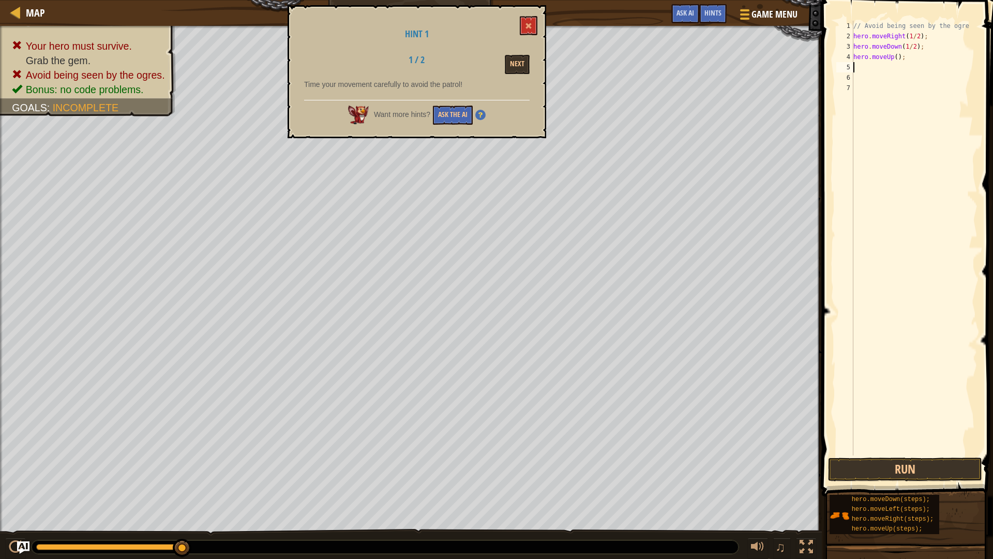
click at [894, 58] on div "// Avoid being seen by the ogre hero . moveRight ( 1 / 2 ) ; hero . moveDown ( …" at bounding box center [914, 248] width 126 height 455
type textarea "hero.moveUp(1/2);"
click at [854, 68] on div "// Avoid being seen by the ogre hero . moveRight ( 1 / 2 ) ; hero . moveDown ( …" at bounding box center [914, 248] width 126 height 455
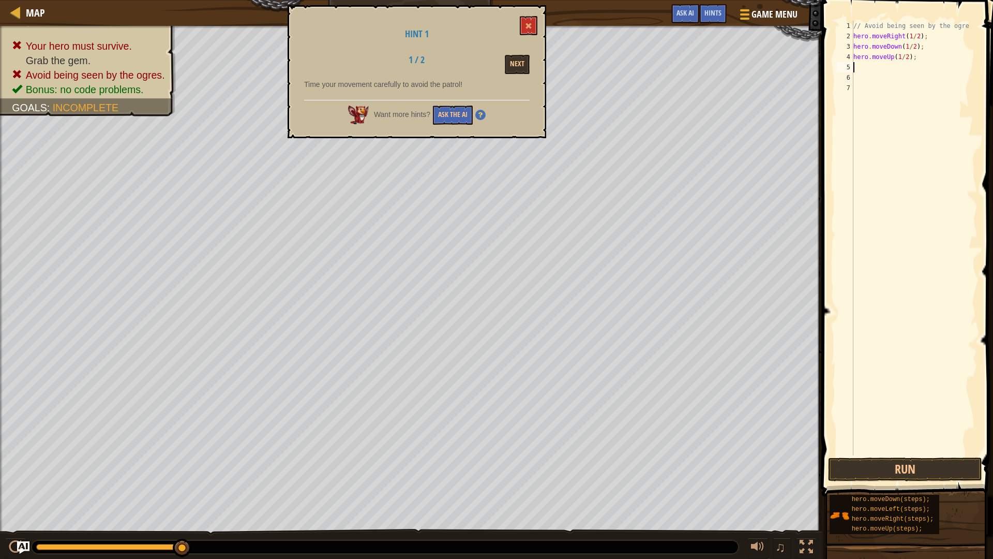
scroll to position [5, 0]
type textarea "he"
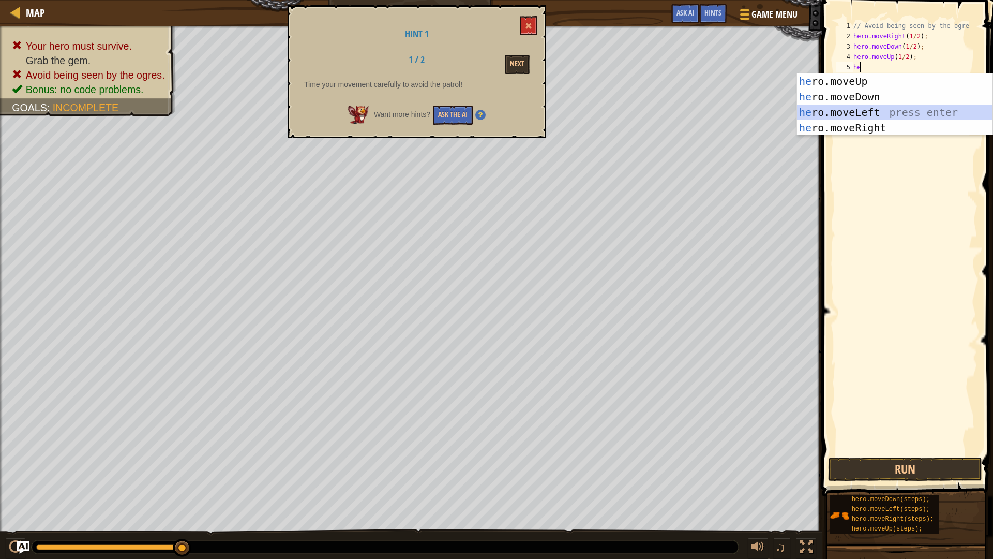
click at [879, 108] on div "he ro.moveUp press enter he ro.moveDown press enter he ro.moveLeft press enter …" at bounding box center [895, 119] width 196 height 93
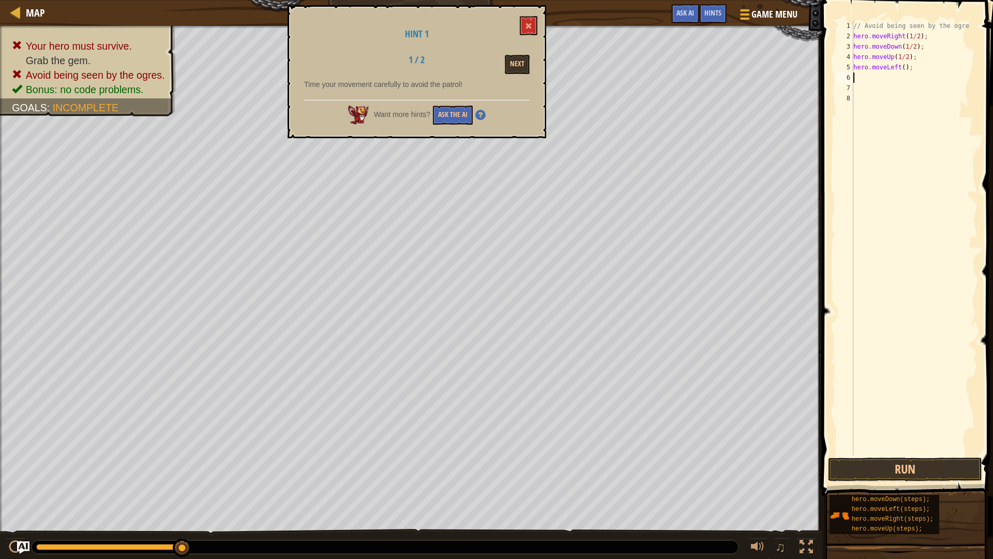
click at [901, 67] on div "// Avoid being seen by the ogre hero . moveRight ( 1 / 2 ) ; hero . moveDown ( …" at bounding box center [914, 248] width 126 height 455
click at [915, 469] on button "Run" at bounding box center [905, 469] width 154 height 24
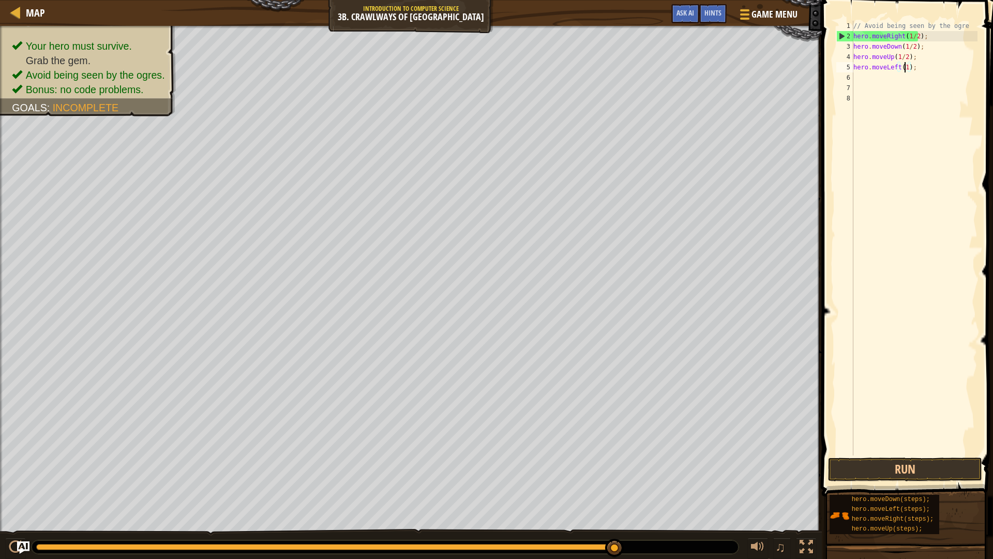
scroll to position [5, 4]
click at [933, 460] on button "Run" at bounding box center [905, 469] width 154 height 24
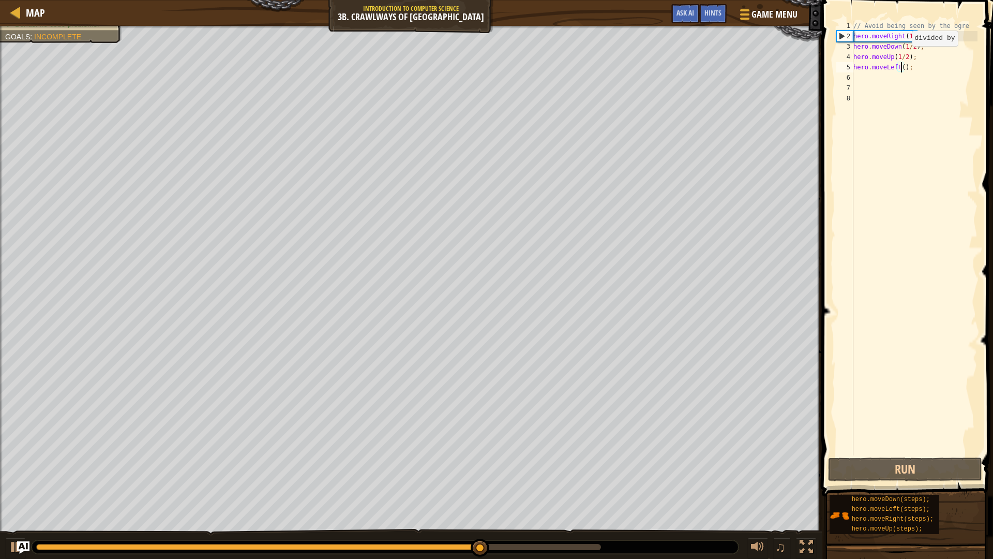
click at [904, 56] on div "// Avoid being seen by the ogre hero . moveRight ( 1 / 2 ) ; hero . moveDown ( …" at bounding box center [914, 248] width 126 height 455
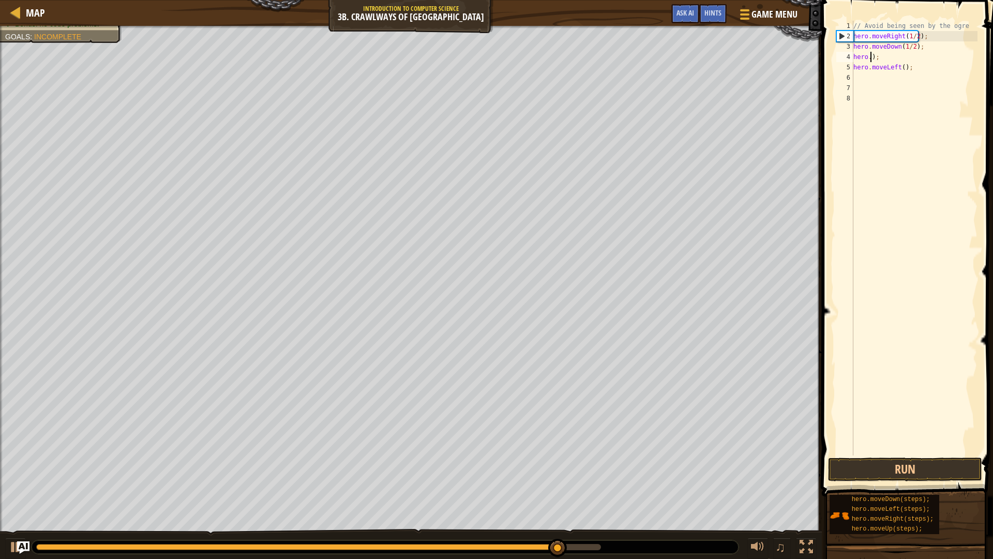
scroll to position [5, 0]
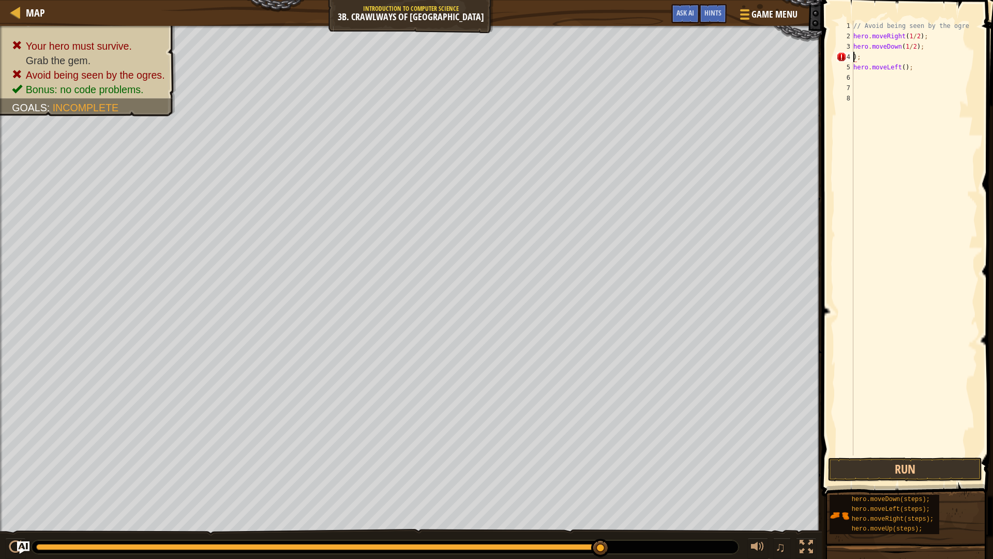
click at [861, 53] on div "// Avoid being seen by the ogre hero . moveRight ( 1 / 2 ) ; hero . moveDown ( …" at bounding box center [914, 248] width 126 height 455
type textarea ")"
type textarea "h"
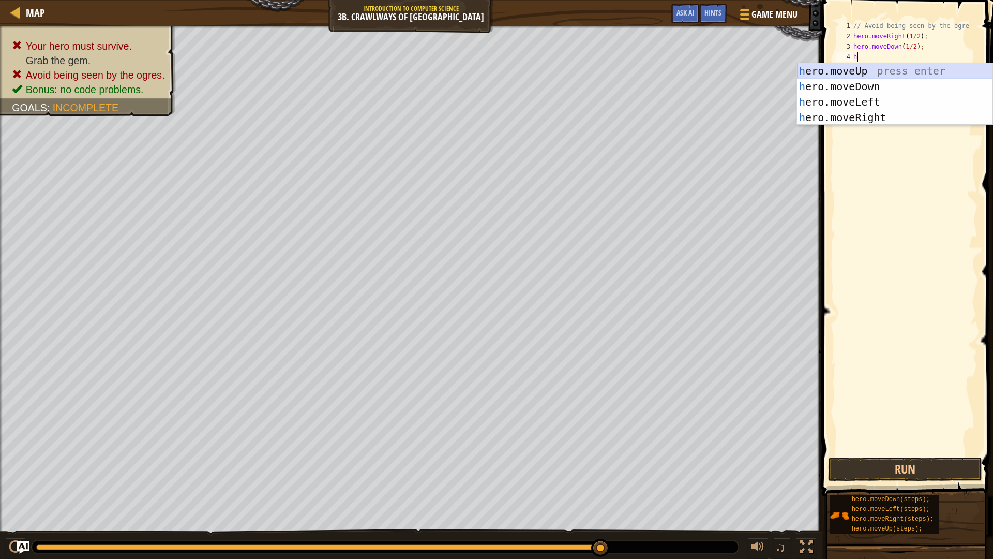
click at [897, 71] on div "h ero.moveUp press enter h ero.moveDown press enter h ero.moveLeft press enter …" at bounding box center [895, 109] width 196 height 93
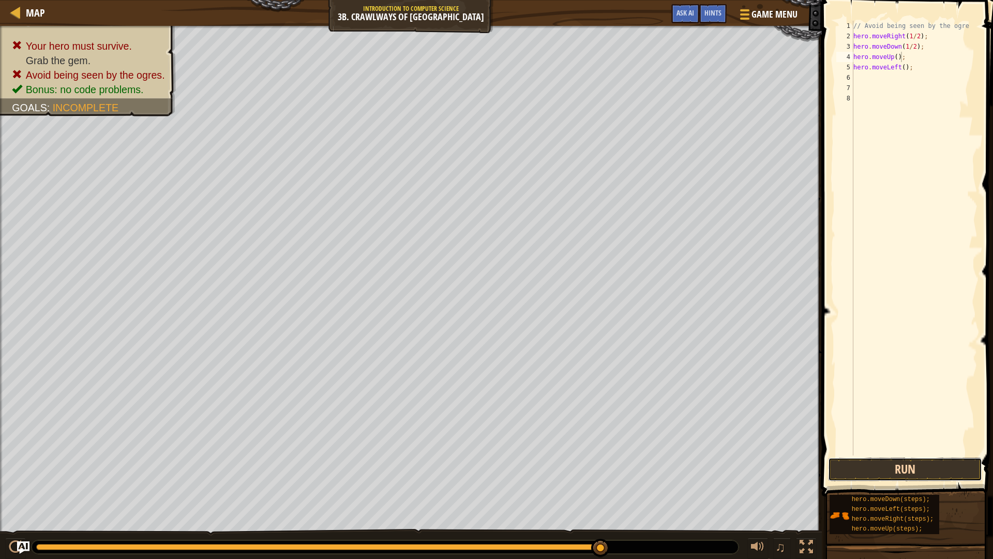
click at [862, 465] on button "Run" at bounding box center [905, 469] width 154 height 24
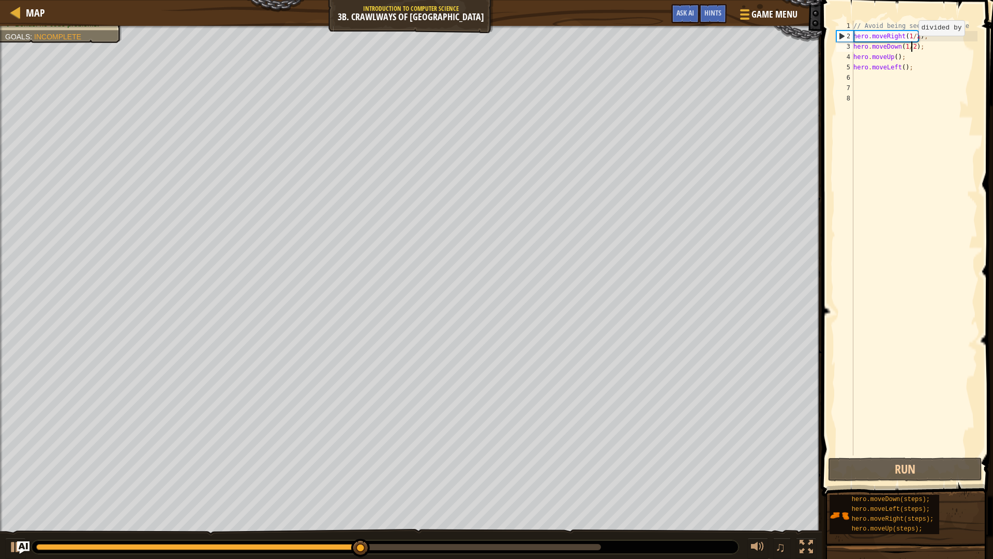
click at [910, 46] on div "// Avoid being seen by the ogre hero . moveRight ( 1 / 2 ) ; hero . moveDown ( …" at bounding box center [914, 248] width 126 height 455
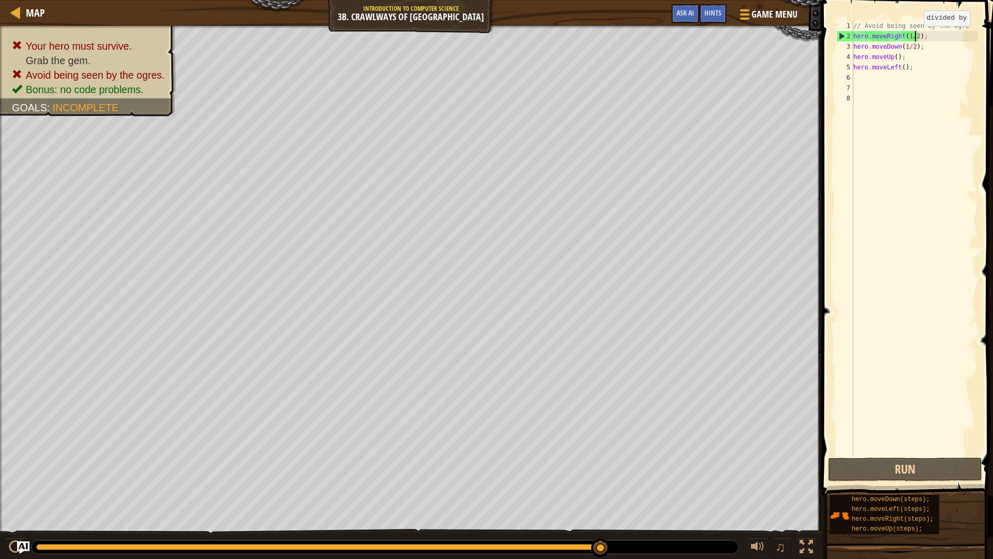
click at [915, 36] on div "// Avoid being seen by the ogre hero . moveRight ( 1 / 2 ) ; hero . moveDown ( …" at bounding box center [914, 248] width 126 height 455
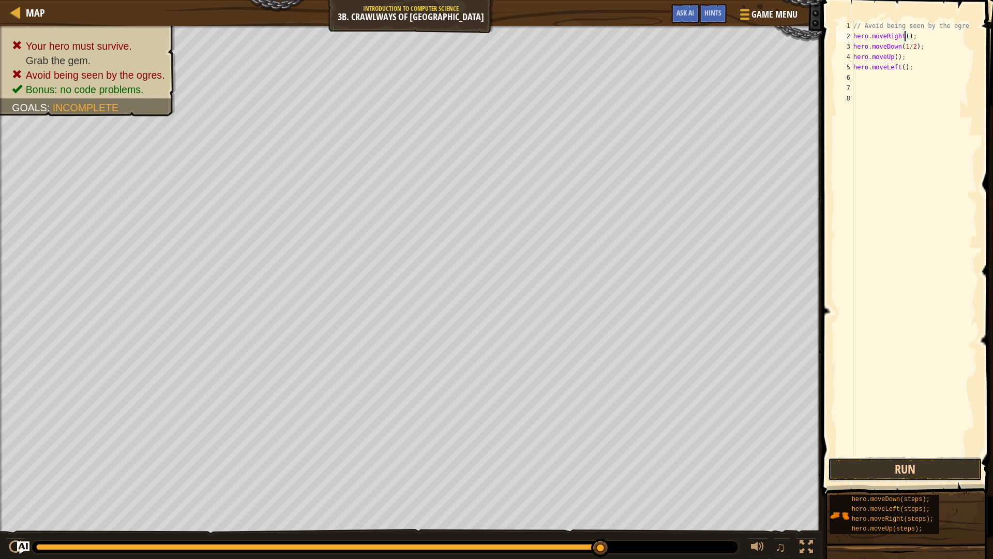
click at [890, 462] on button "Run" at bounding box center [905, 469] width 154 height 24
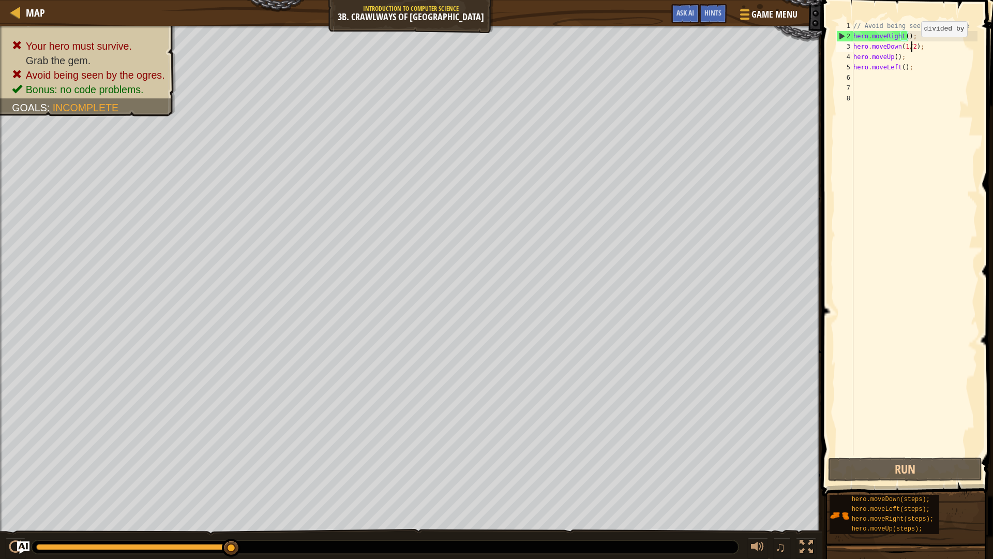
click at [912, 47] on div "// Avoid being seen by the ogre hero . moveRight ( ) ; hero . moveDown ( 1 / 2 …" at bounding box center [914, 248] width 126 height 455
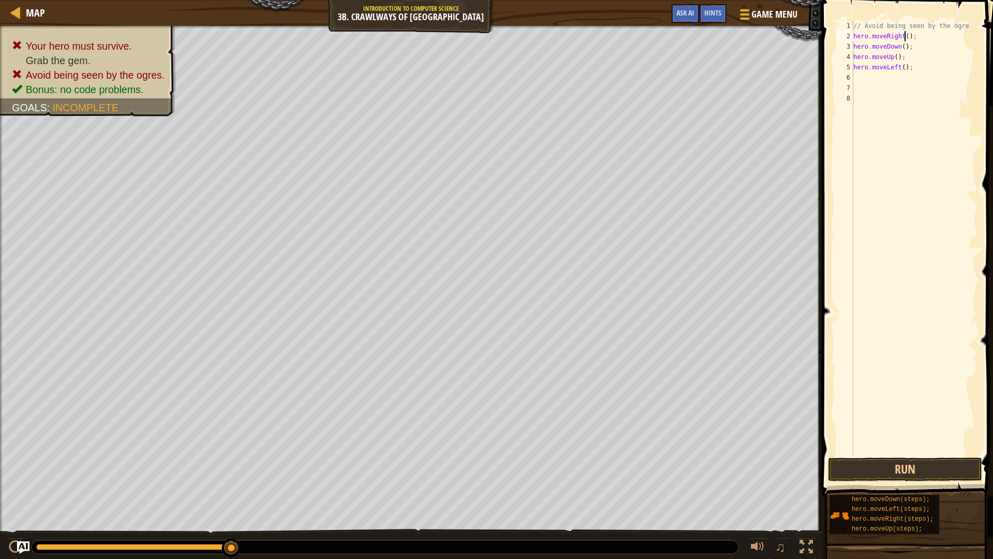
click at [905, 35] on div "// Avoid being seen by the ogre hero . moveRight ( ) ; hero . moveDown ( ) ; he…" at bounding box center [914, 248] width 126 height 455
click at [909, 467] on button "Run" at bounding box center [905, 469] width 154 height 24
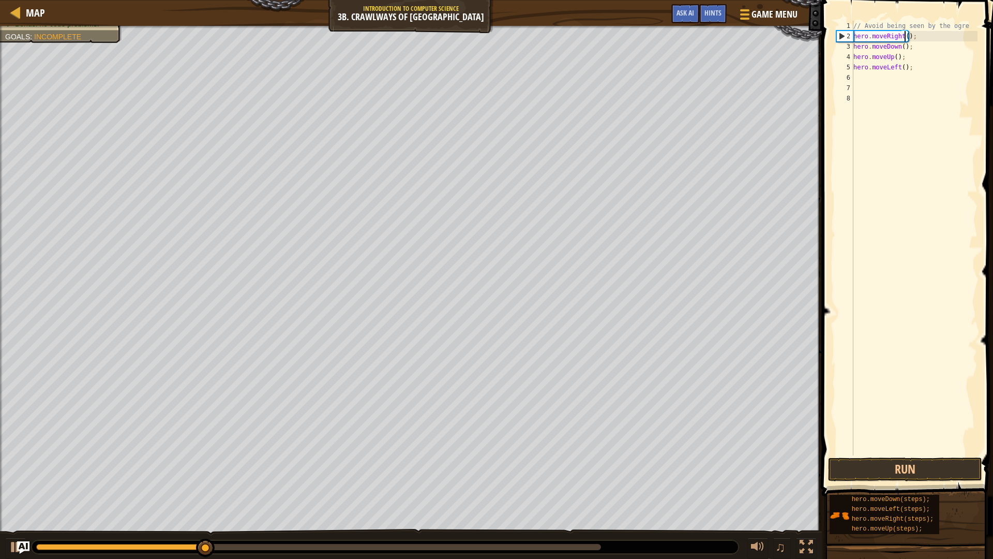
scroll to position [5, 4]
drag, startPoint x: 900, startPoint y: 47, endPoint x: 905, endPoint y: 50, distance: 5.6
click at [901, 47] on div "// Avoid being seen by the ogre hero . moveRight ( 1 ) ; hero . moveDown ( ) ; …" at bounding box center [914, 248] width 126 height 455
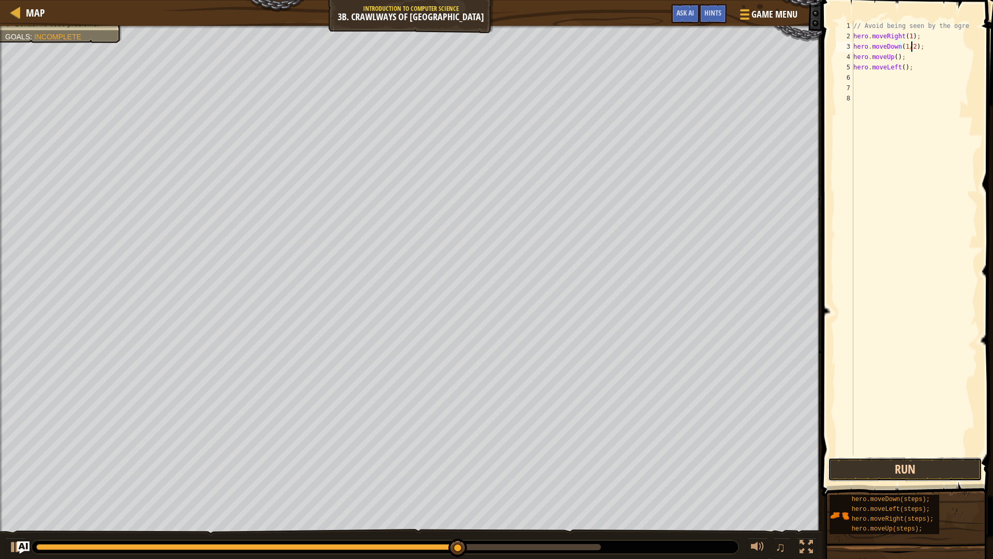
click at [901, 469] on button "Run" at bounding box center [905, 469] width 154 height 24
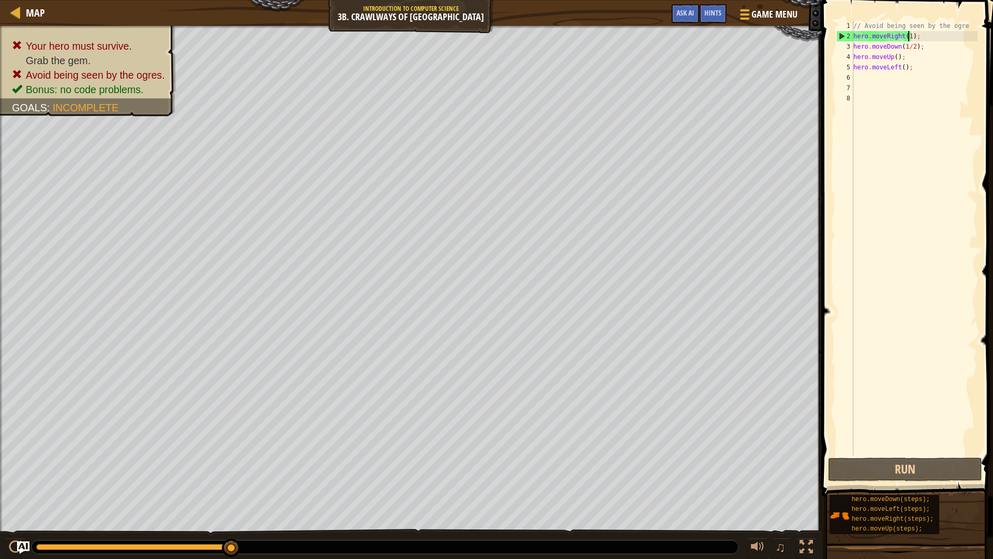
click at [908, 35] on div "// Avoid being seen by the ogre hero . moveRight ( 1 ) ; hero . moveDown ( 1 / …" at bounding box center [914, 248] width 126 height 455
click at [847, 470] on button "Run" at bounding box center [905, 469] width 154 height 24
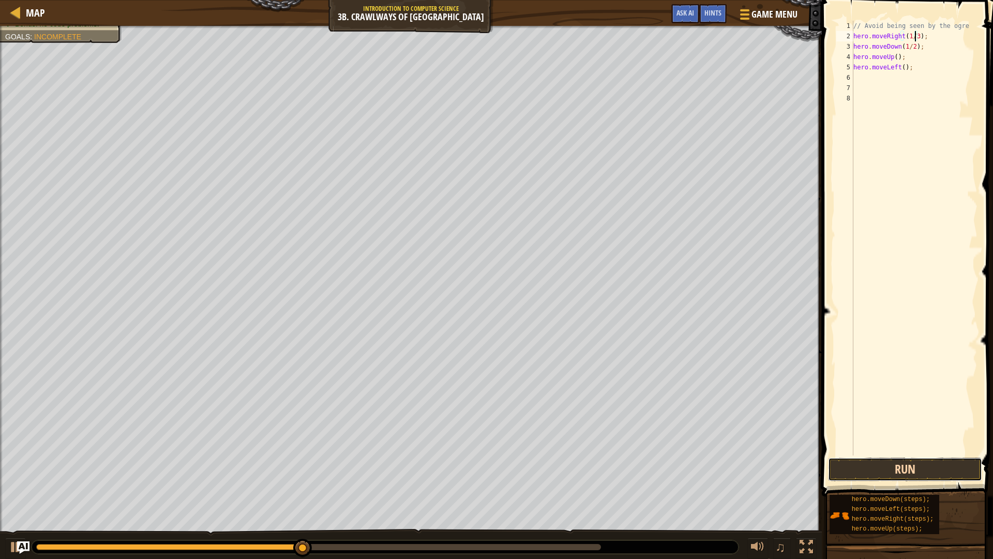
click at [953, 470] on button "Run" at bounding box center [905, 469] width 154 height 24
click at [947, 469] on button "Run" at bounding box center [905, 469] width 154 height 24
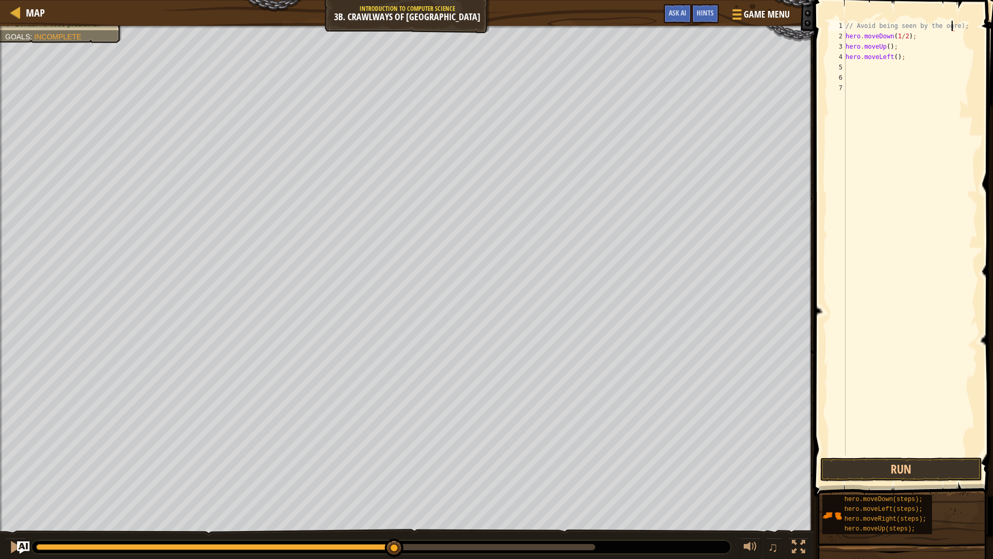
click at [909, 59] on div "// Avoid being seen by the ogre); hero . moveDown ( 1 / 2 ) ; hero . moveUp ( )…" at bounding box center [911, 248] width 134 height 455
type textarea "h"
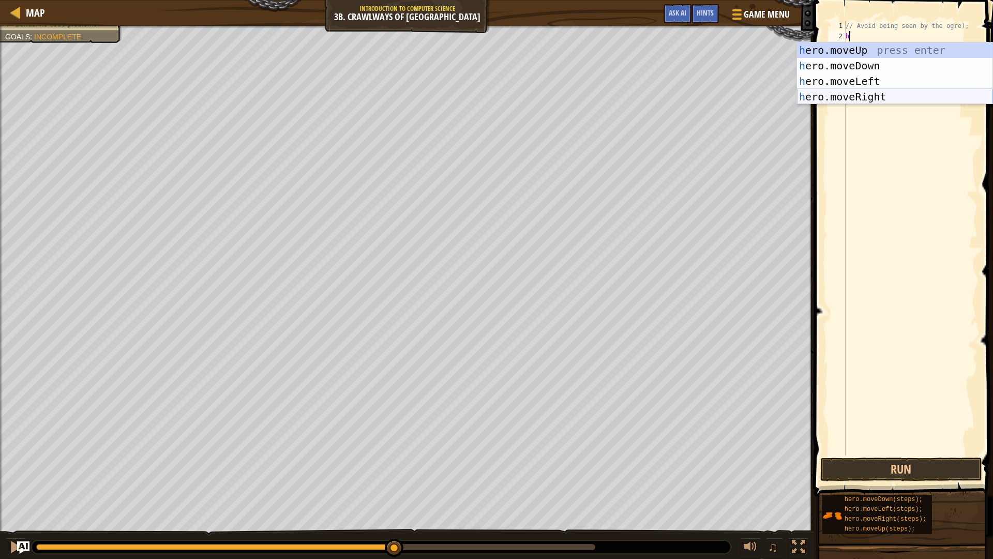
click at [922, 94] on div "h ero.moveUp press enter h ero.moveDown press enter h ero.moveLeft press enter …" at bounding box center [895, 88] width 196 height 93
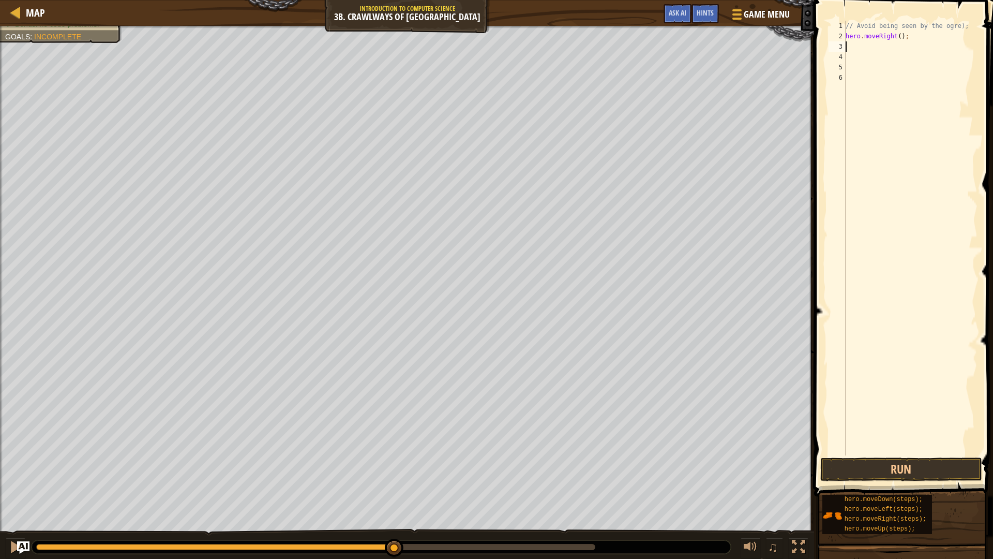
type textarea "h"
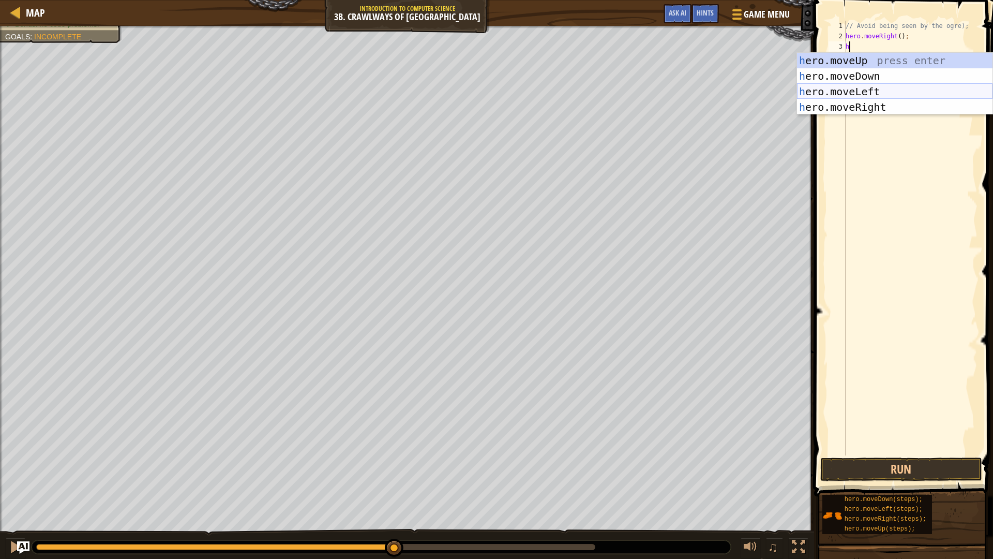
click at [919, 92] on div "h ero.moveUp press enter h ero.moveDown press enter h ero.moveLeft press enter …" at bounding box center [895, 99] width 196 height 93
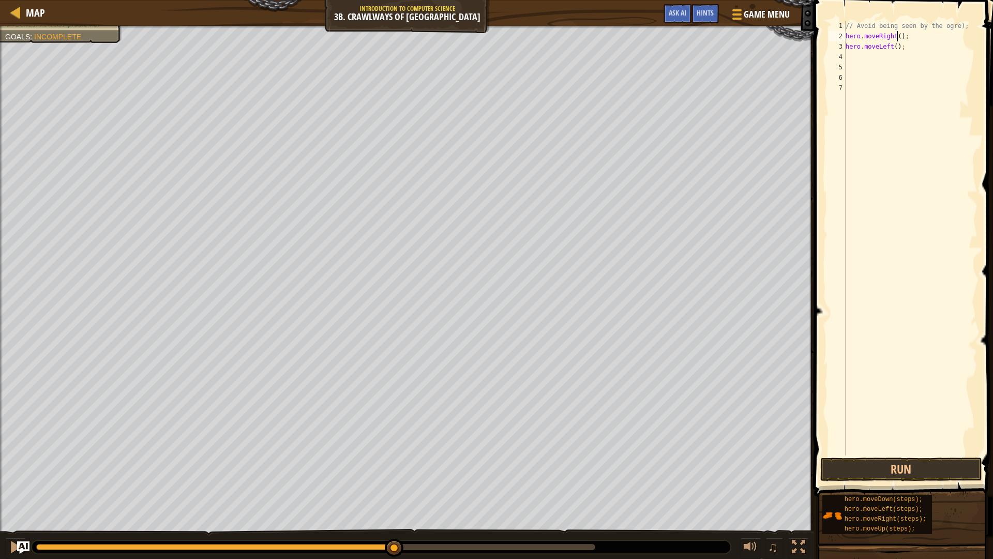
click at [896, 36] on div "// Avoid being seen by the ogre); hero . moveRight ( ) ; hero . moveLeft ( ) ;" at bounding box center [911, 248] width 134 height 455
click at [862, 465] on button "Run" at bounding box center [900, 469] width 161 height 24
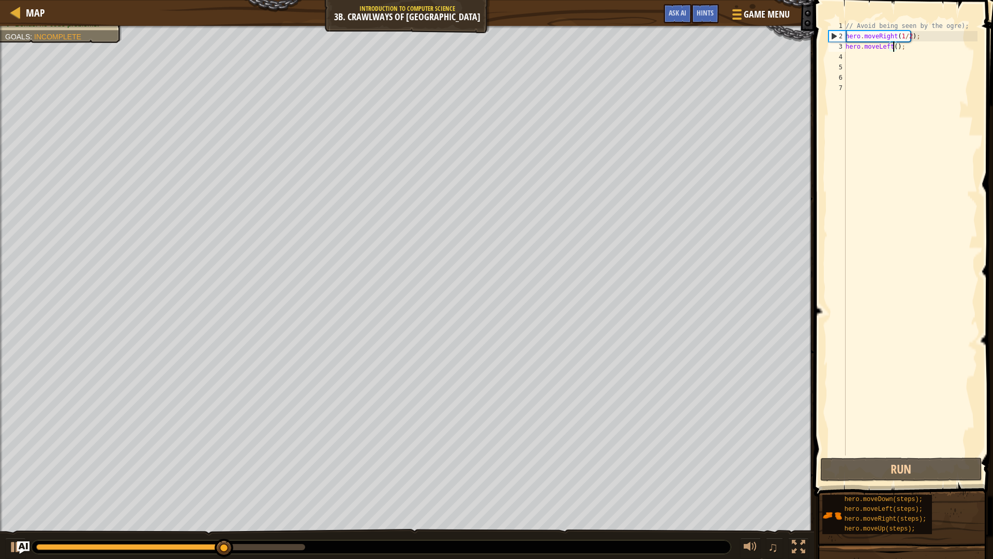
click at [893, 49] on div "// Avoid being seen by the ogre); hero . moveRight ( 1 / 2 ) ; hero . moveLeft …" at bounding box center [911, 248] width 134 height 455
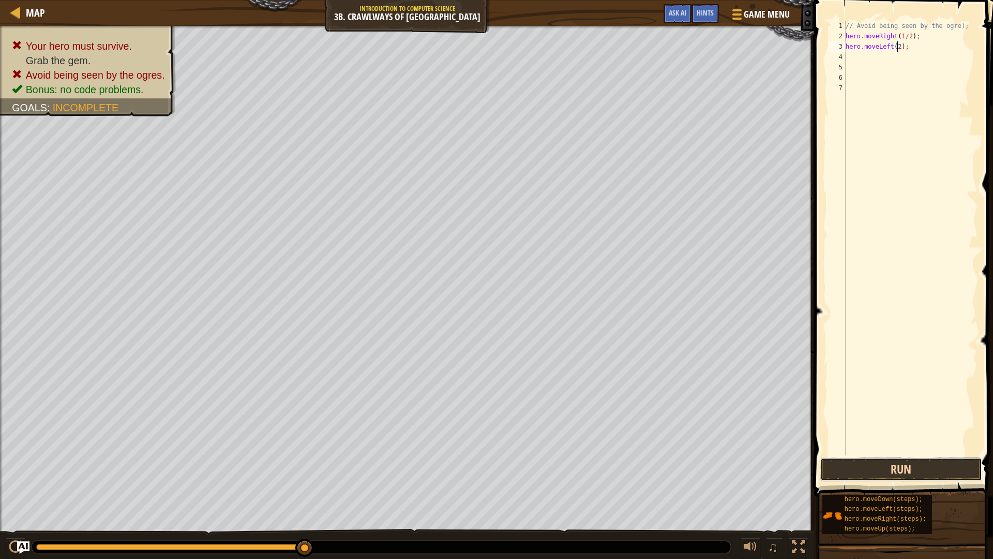
click at [893, 467] on button "Run" at bounding box center [900, 469] width 161 height 24
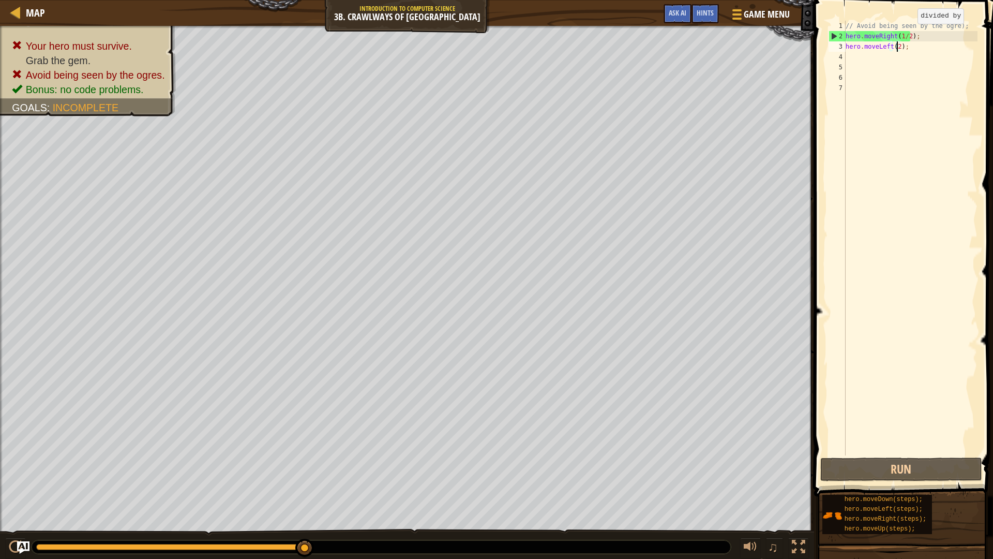
click at [909, 34] on div "// Avoid being seen by the ogre); hero . moveRight ( 1 / 2 ) ; hero . moveLeft …" at bounding box center [911, 248] width 134 height 455
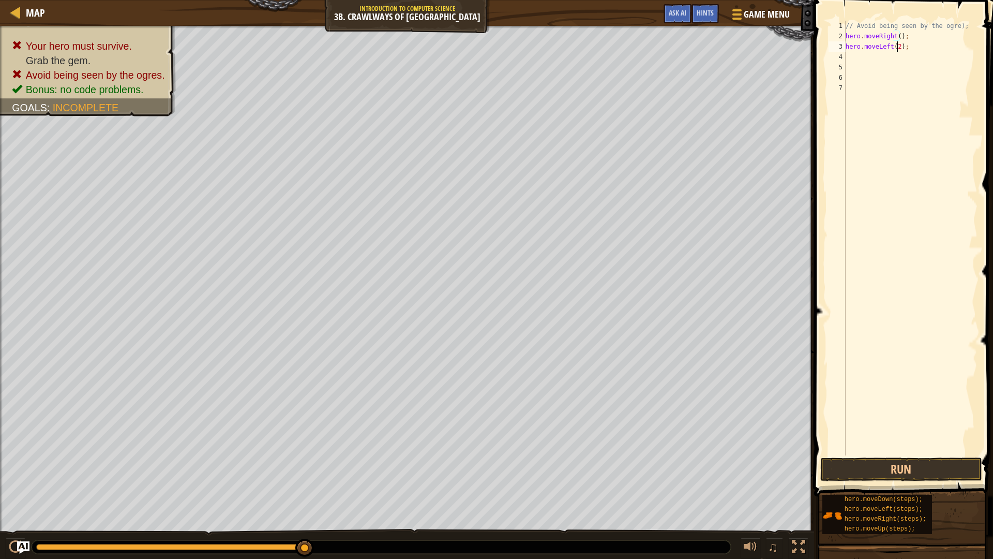
click at [896, 44] on div "// Avoid being seen by the ogre); hero . moveRight ( ) ; hero . moveLeft ( 2 ) ;" at bounding box center [911, 248] width 134 height 455
click at [897, 37] on div "// Avoid being seen by the ogre); hero . moveRight ( ) ; hero . moveLeft ( 1 / …" at bounding box center [911, 248] width 134 height 455
click at [941, 465] on button "Run" at bounding box center [900, 469] width 161 height 24
click at [859, 475] on button "Run" at bounding box center [900, 469] width 161 height 24
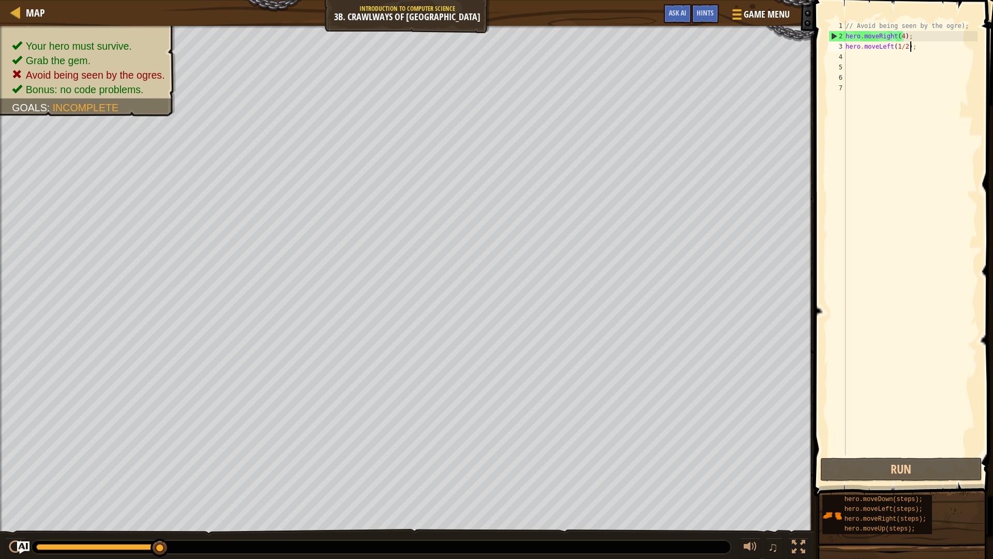
click at [918, 45] on div "// Avoid being seen by the ogre); hero . moveRight ( 4 ) ; hero . moveLeft ( 1 …" at bounding box center [911, 248] width 134 height 455
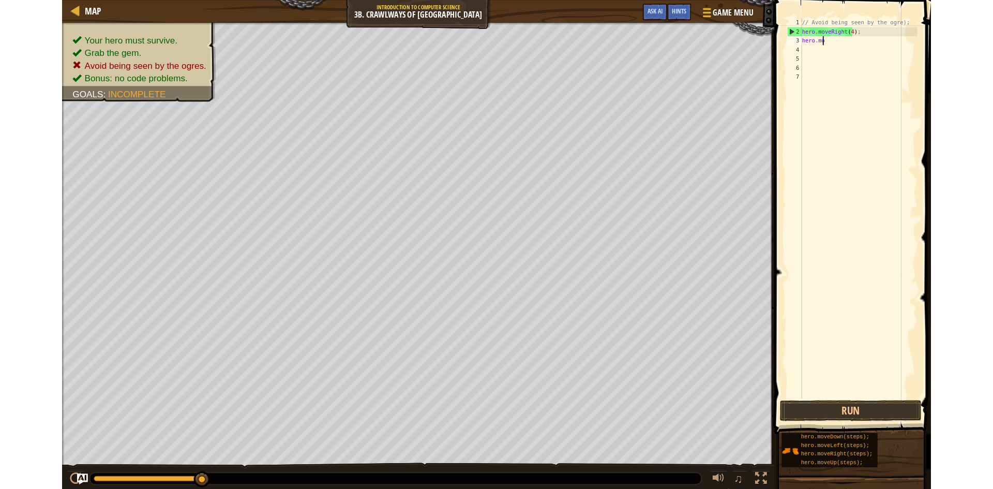
scroll to position [5, 0]
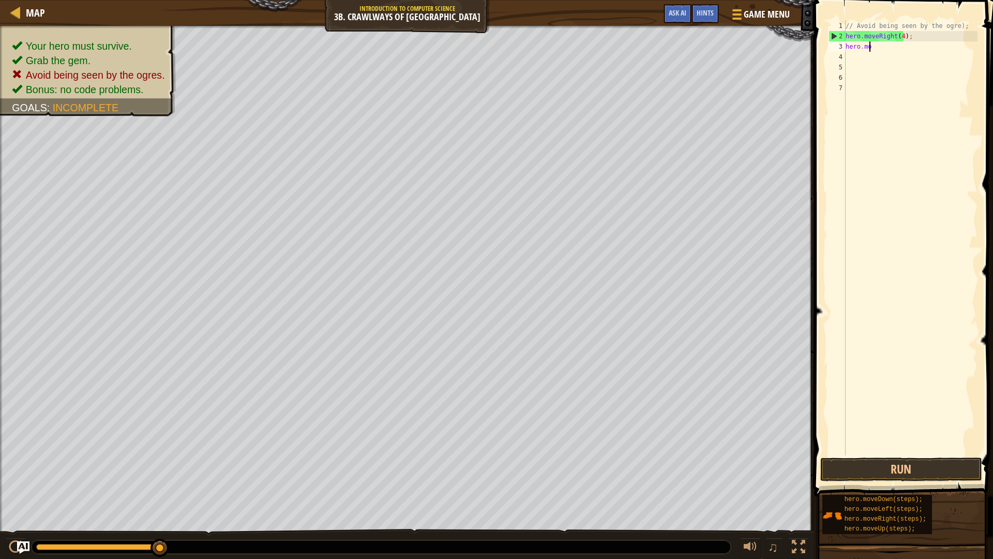
type textarea "h"
type textarea "/"
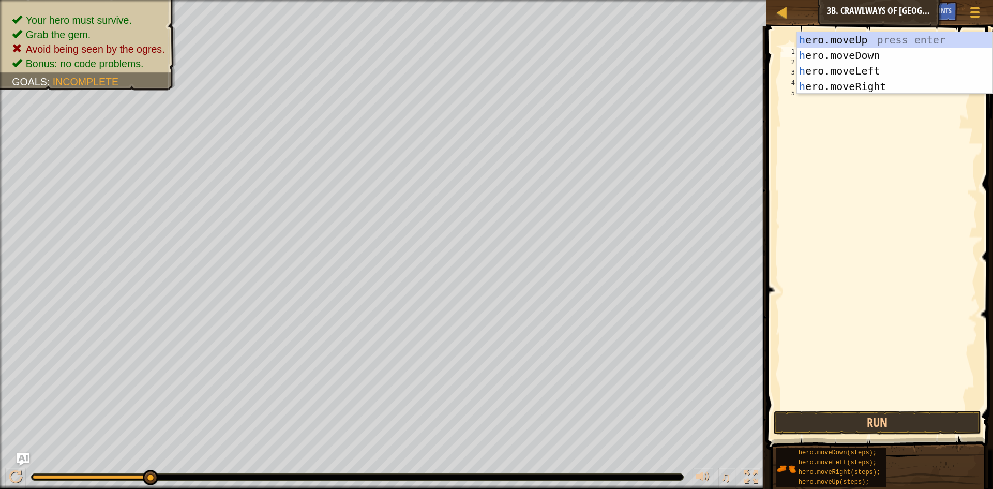
type textarea "h"
